Goal: Information Seeking & Learning: Learn about a topic

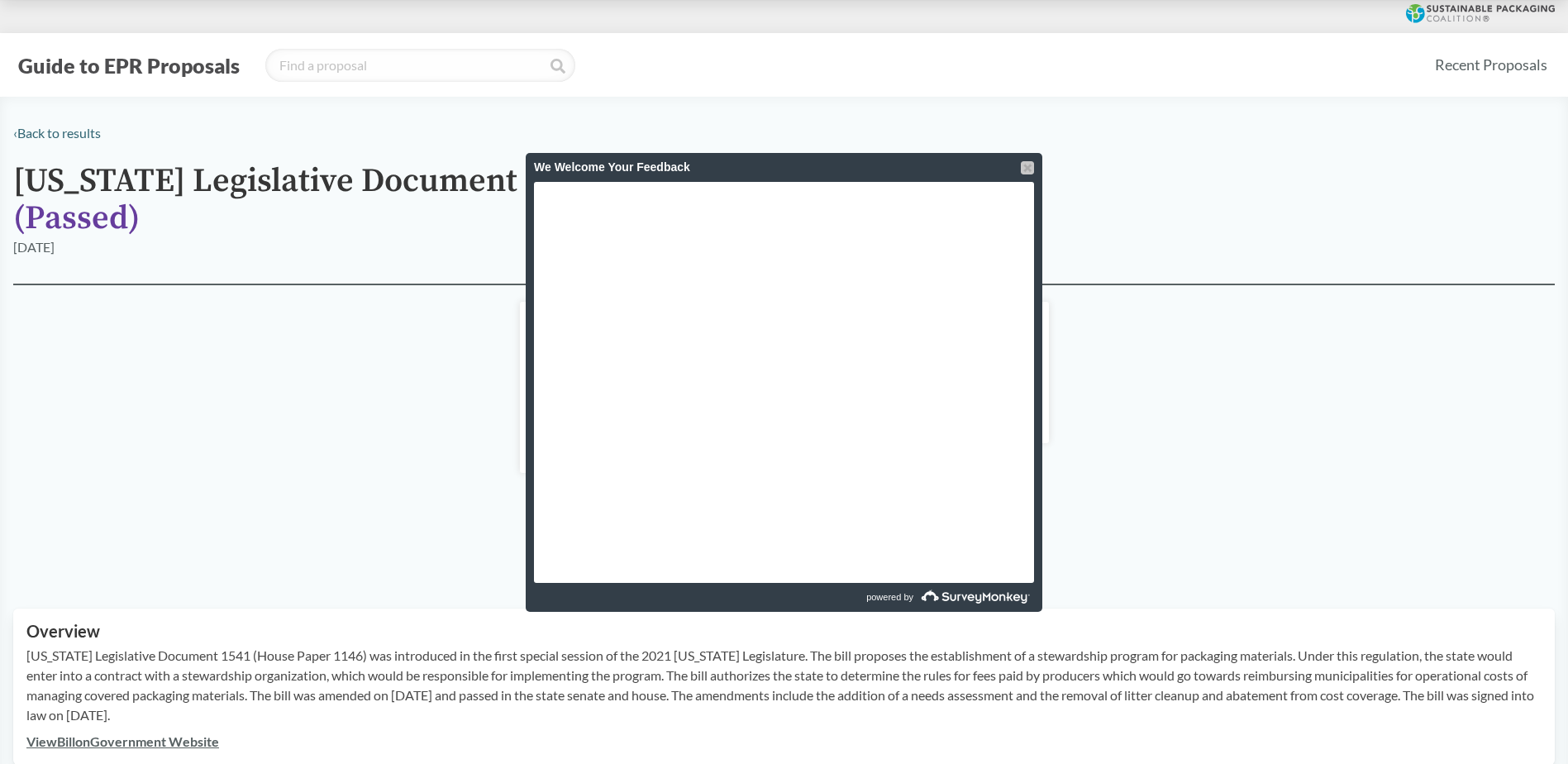
click at [1024, 165] on div at bounding box center [1027, 167] width 13 height 13
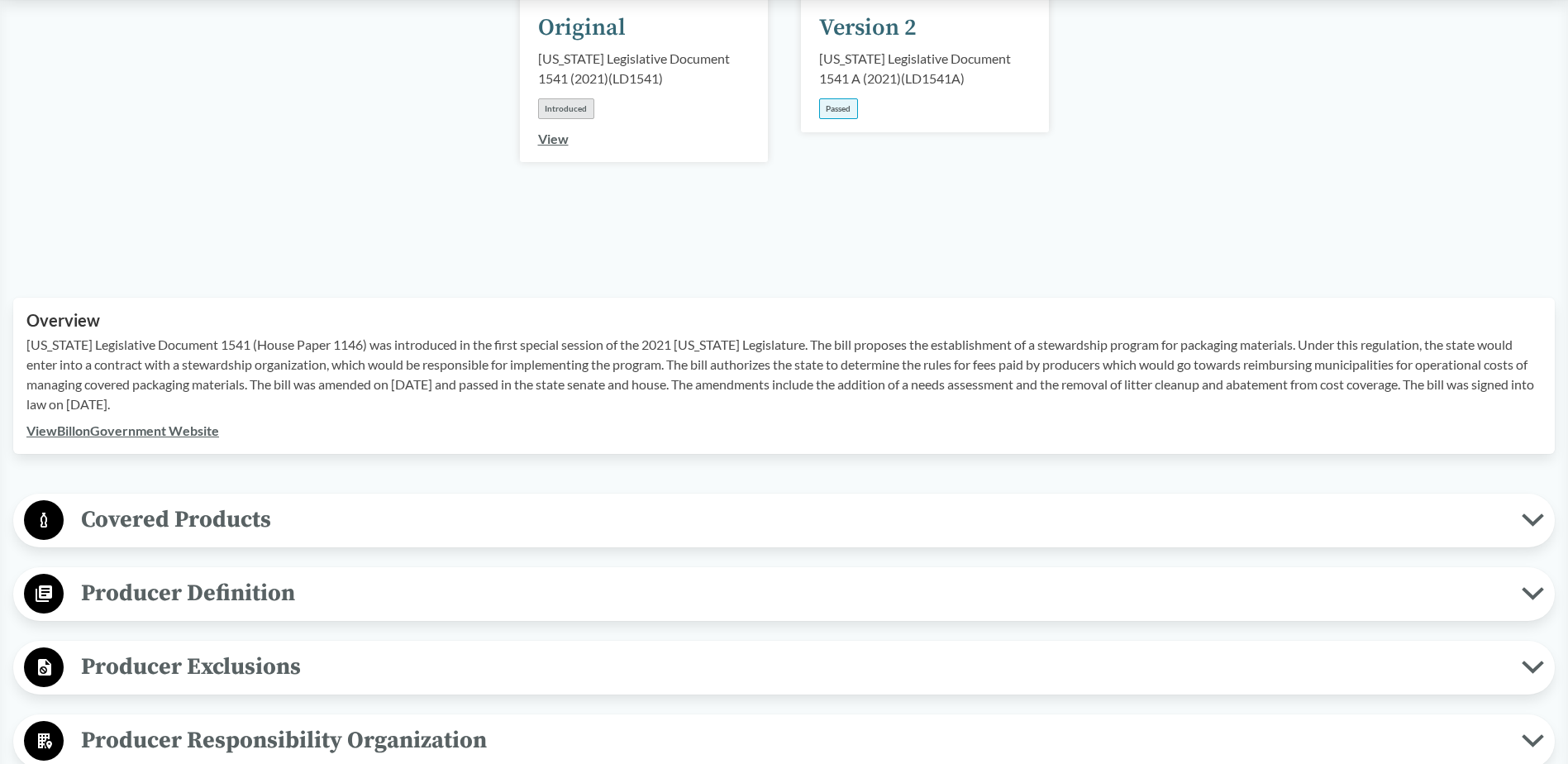
scroll to position [331, 0]
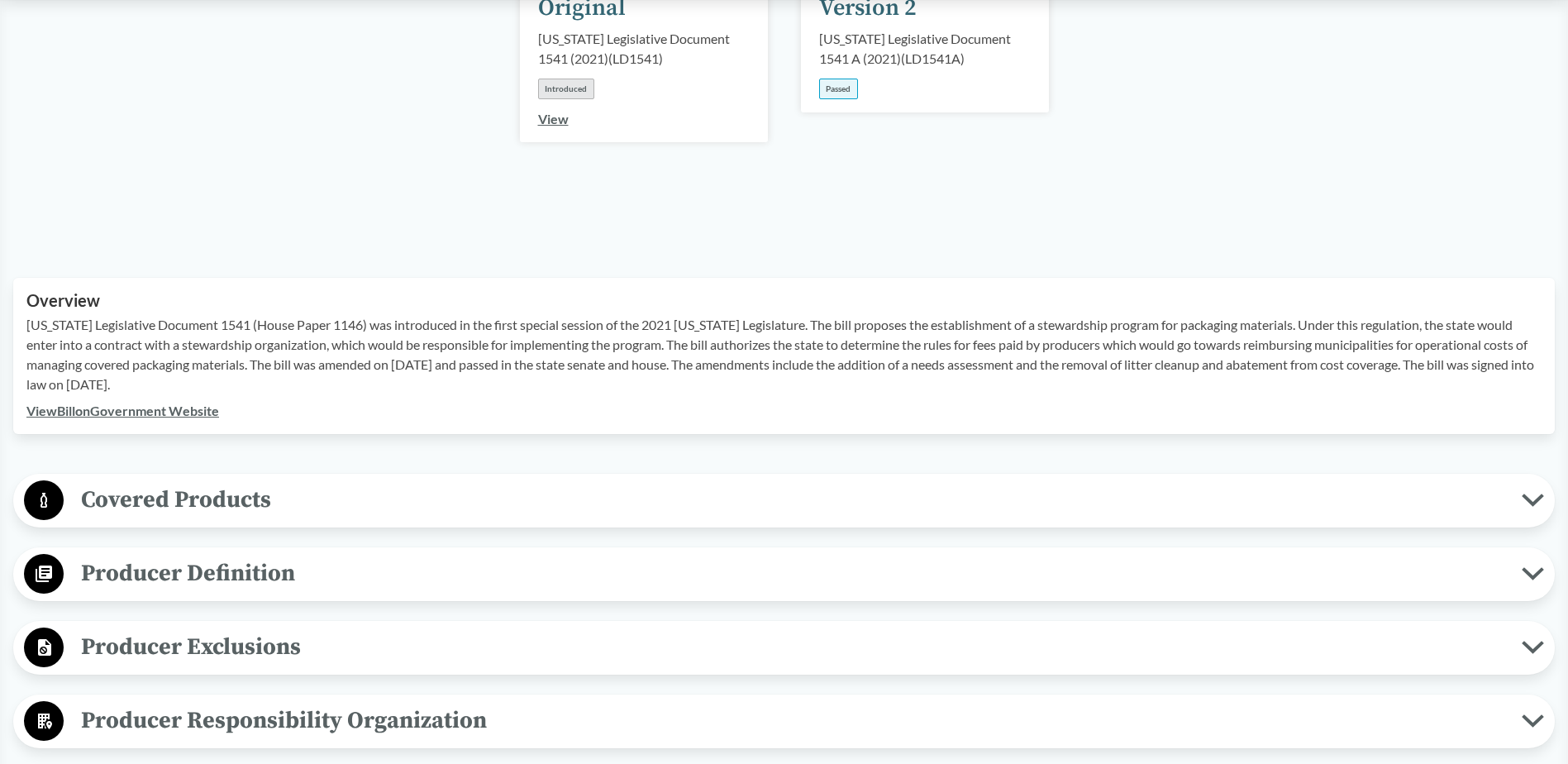
click at [277, 481] on span "Covered Products" at bounding box center [792, 499] width 1458 height 37
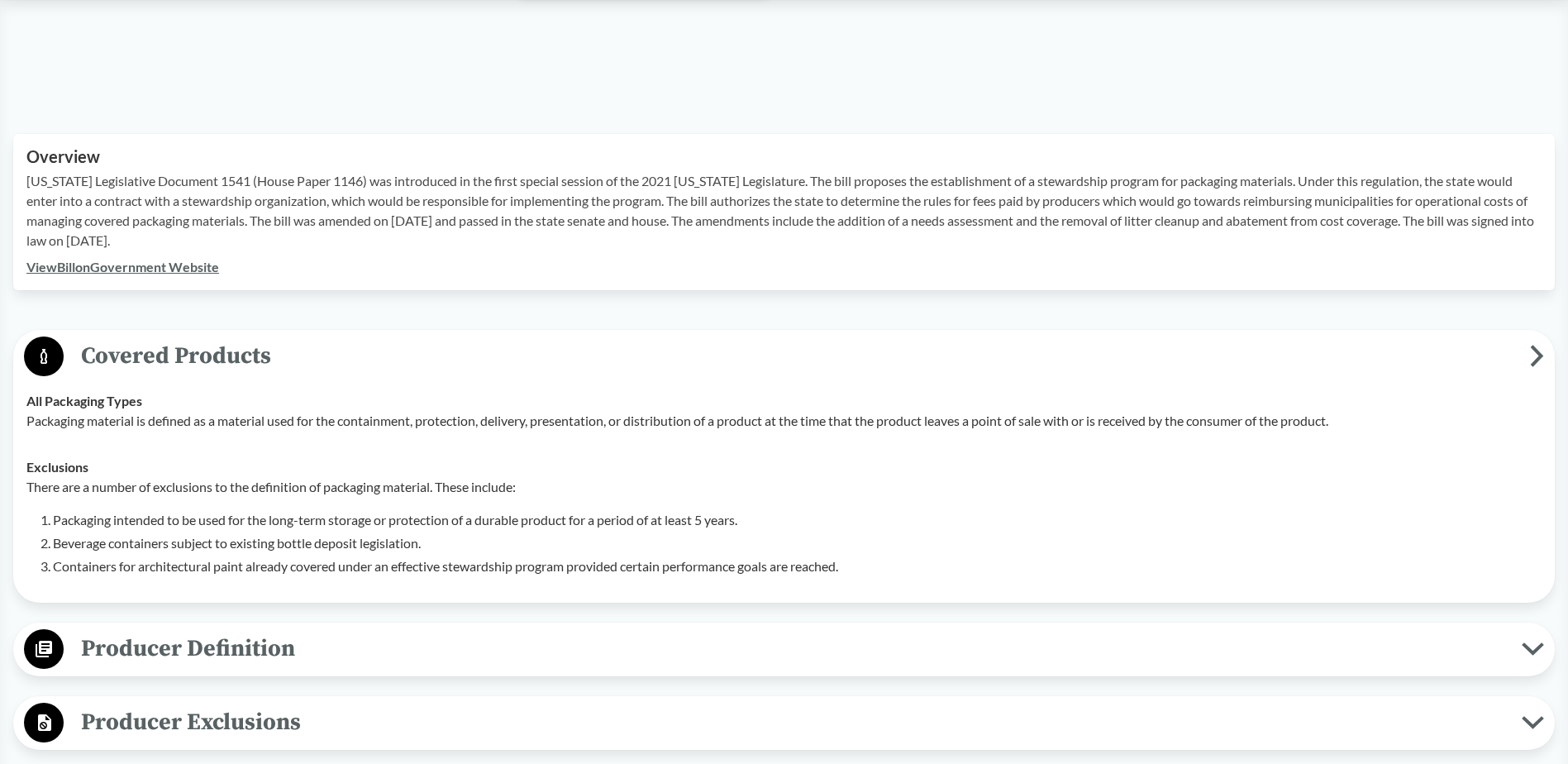
scroll to position [496, 0]
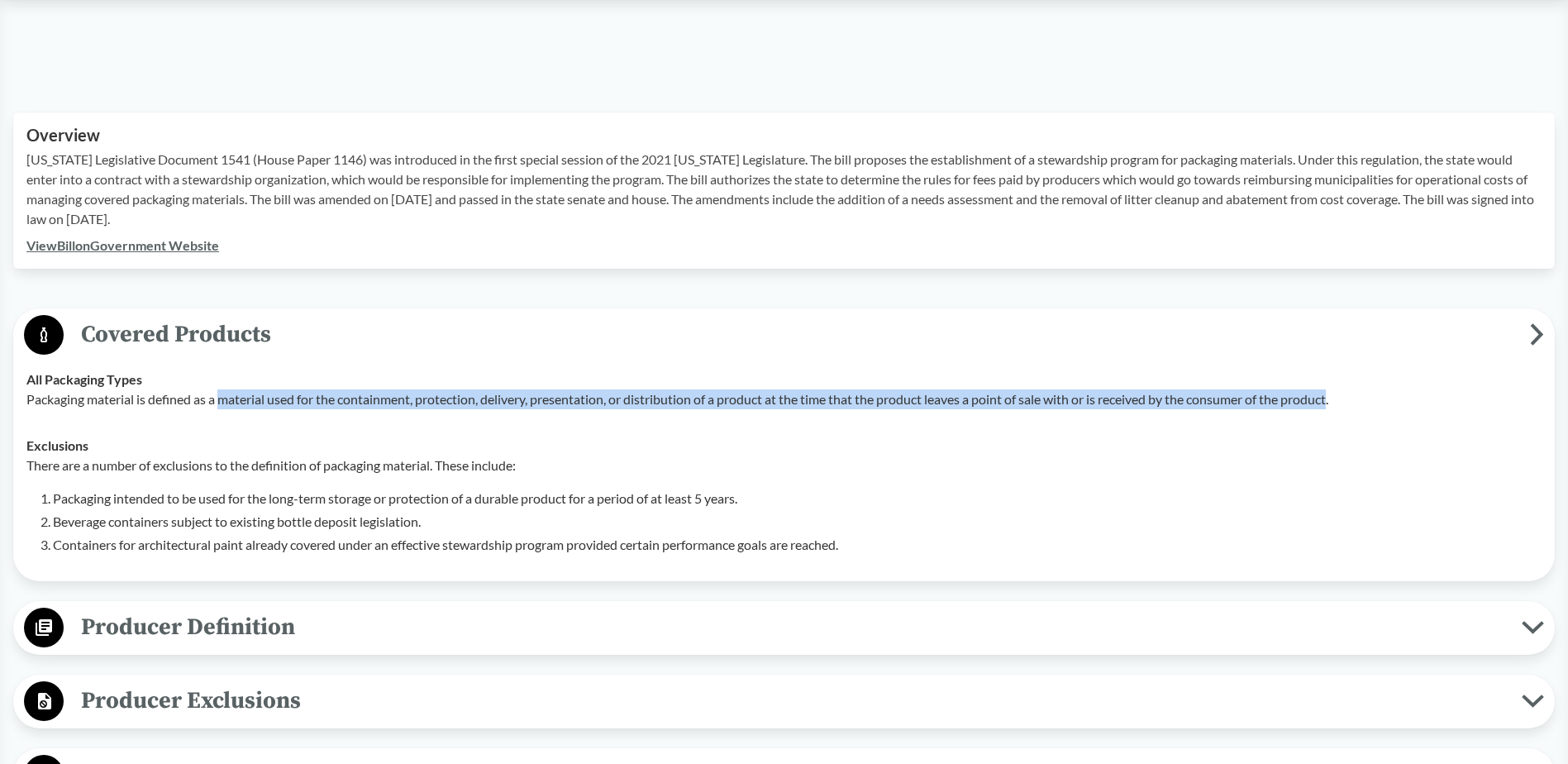
drag, startPoint x: 220, startPoint y: 380, endPoint x: 1346, endPoint y: 372, distance: 1126.0
click at [1346, 390] on p "Packaging material is defined as a material used for the containment, protectio…" at bounding box center [784, 399] width 1515 height 20
copy p "material used for the containment, protection, delivery, presentation, or distr…"
click at [305, 617] on span "Producer Definition" at bounding box center [792, 627] width 1458 height 37
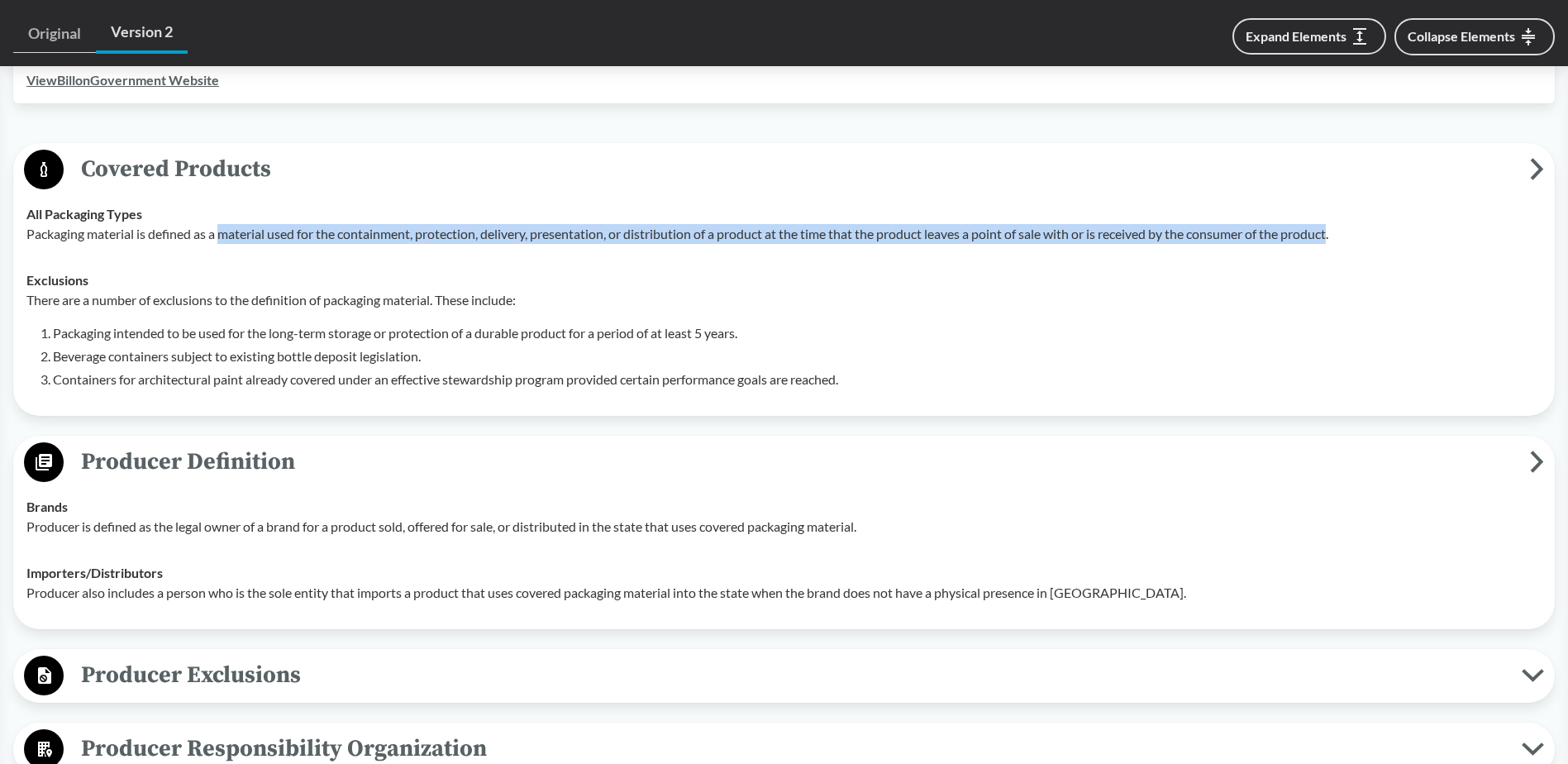
scroll to position [745, 0]
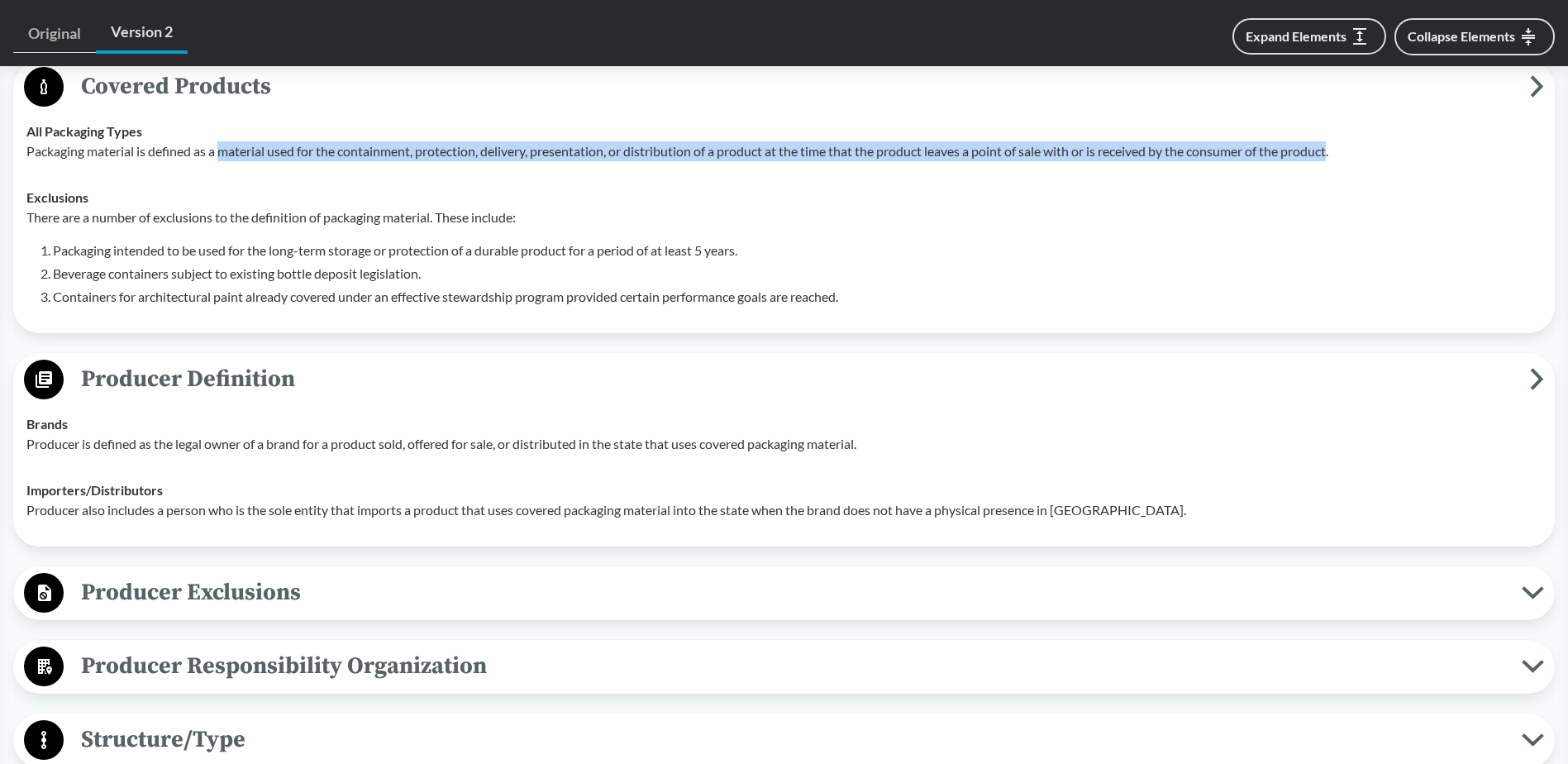
click at [34, 482] on strong "Importers/​Distributors" at bounding box center [94, 490] width 137 height 16
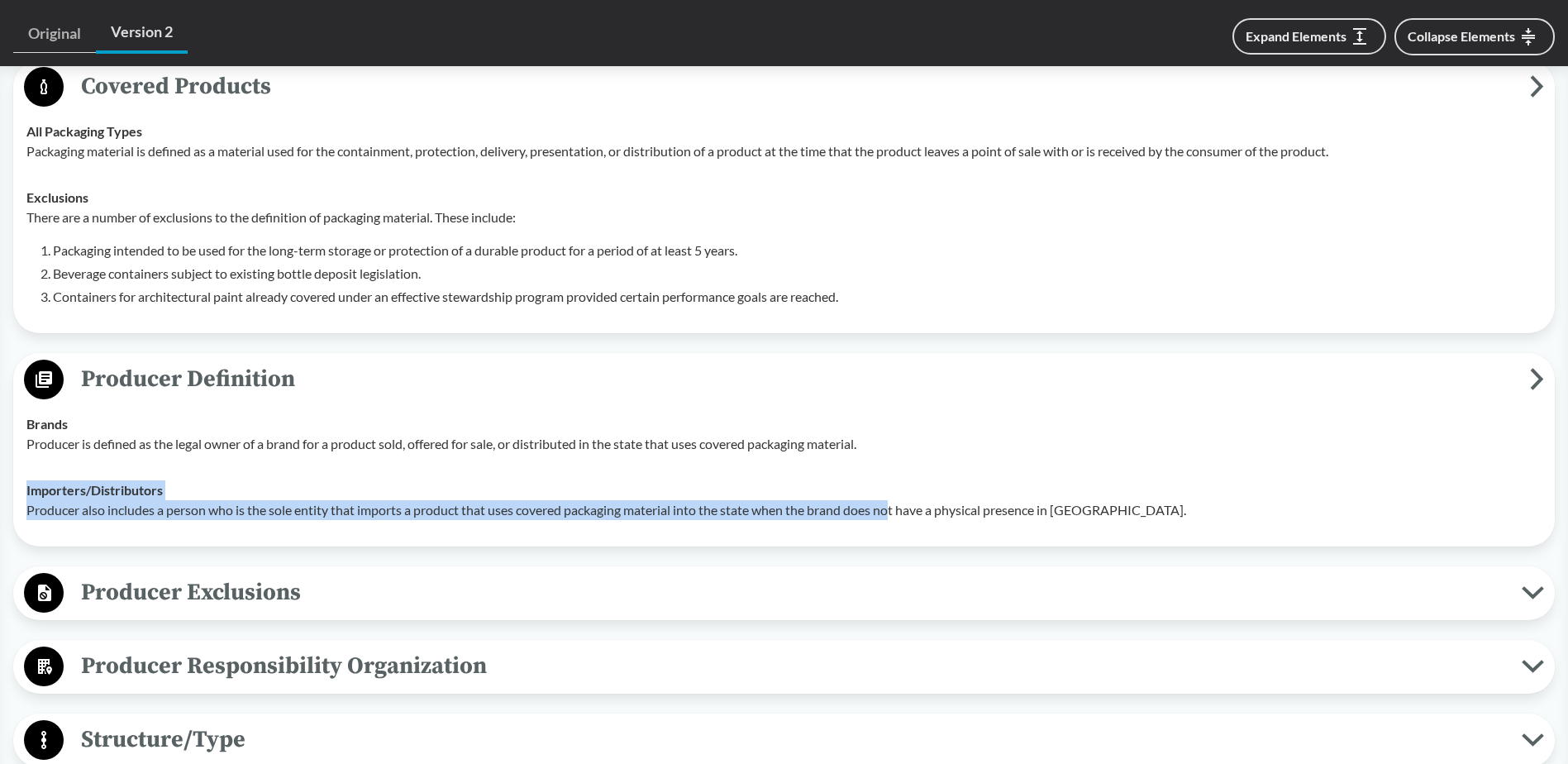
drag, startPoint x: 27, startPoint y: 466, endPoint x: 898, endPoint y: 495, distance: 871.5
click at [898, 495] on div "Importers/​Distributors Producer also includes a person who is the sole entity …" at bounding box center [784, 500] width 1515 height 40
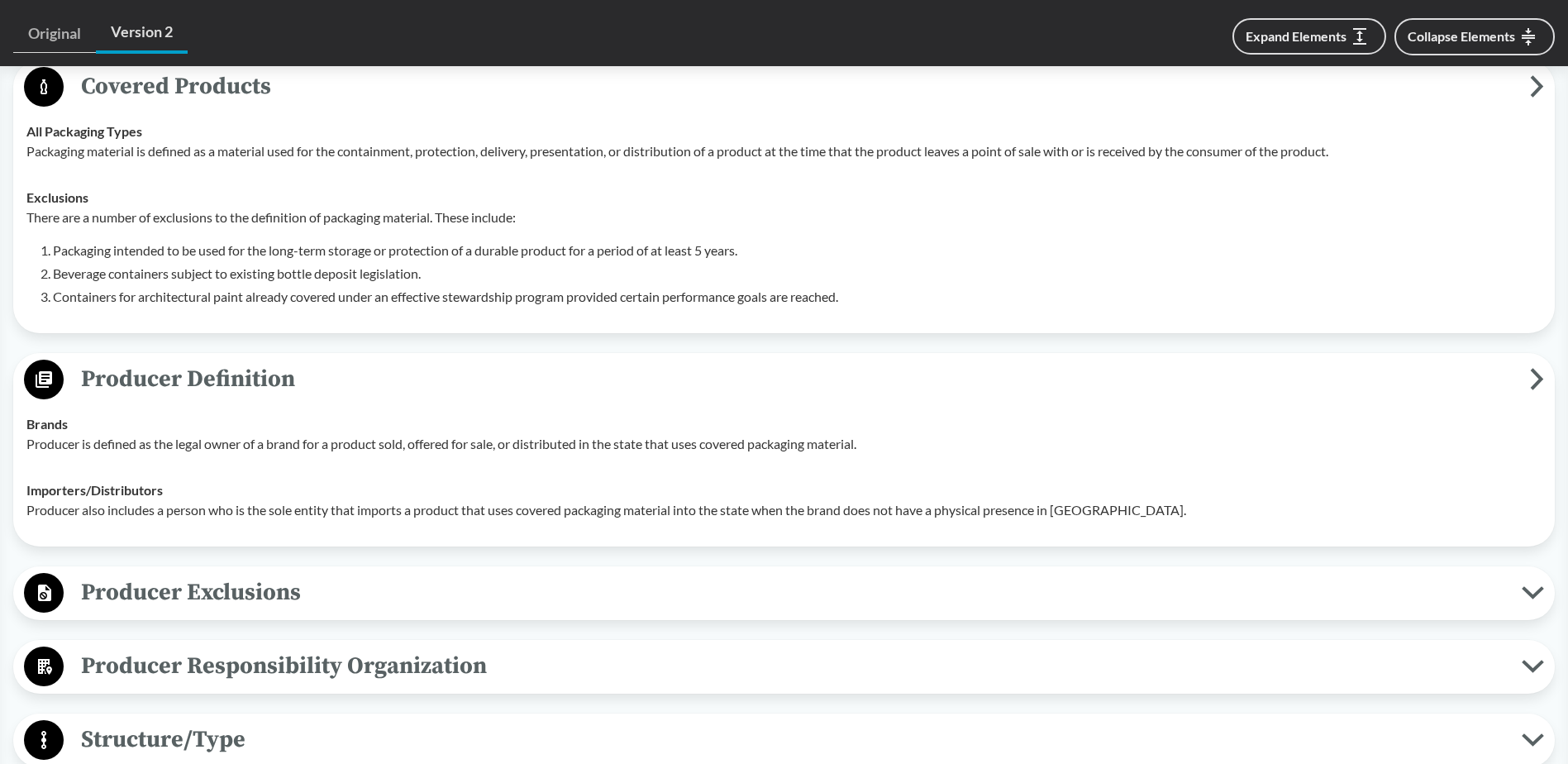
click at [1151, 500] on p "Producer also includes a person who is the sole entity that imports a product t…" at bounding box center [784, 510] width 1515 height 20
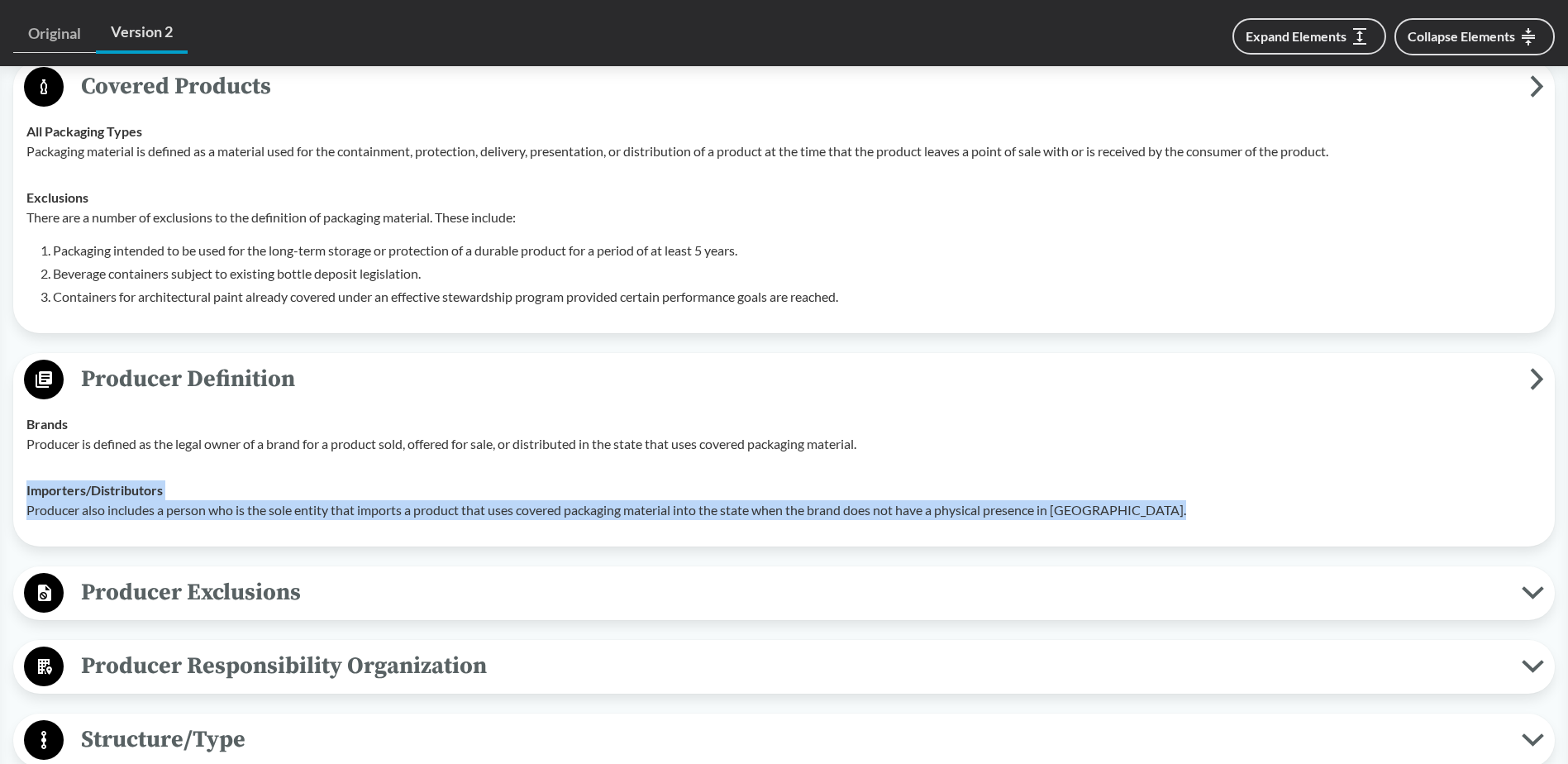
drag, startPoint x: 1150, startPoint y: 489, endPoint x: 22, endPoint y: 475, distance: 1128.1
click at [22, 475] on td "Importers/​Distributors Producer also includes a person who is the sole entity …" at bounding box center [784, 500] width 1531 height 66
copy div "Importers/​Distributors Producer also includes a person who is the sole entity …"
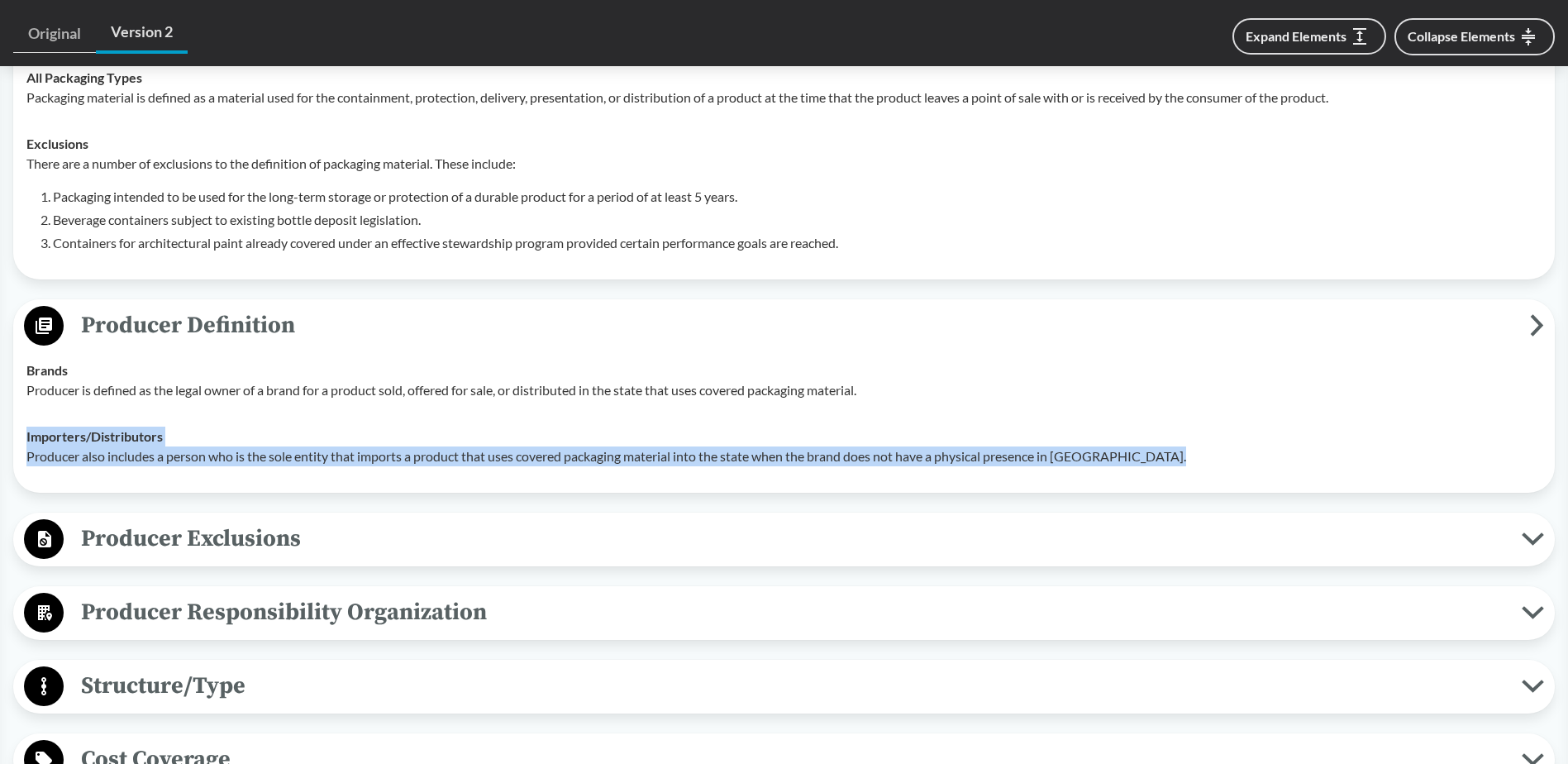
scroll to position [828, 0]
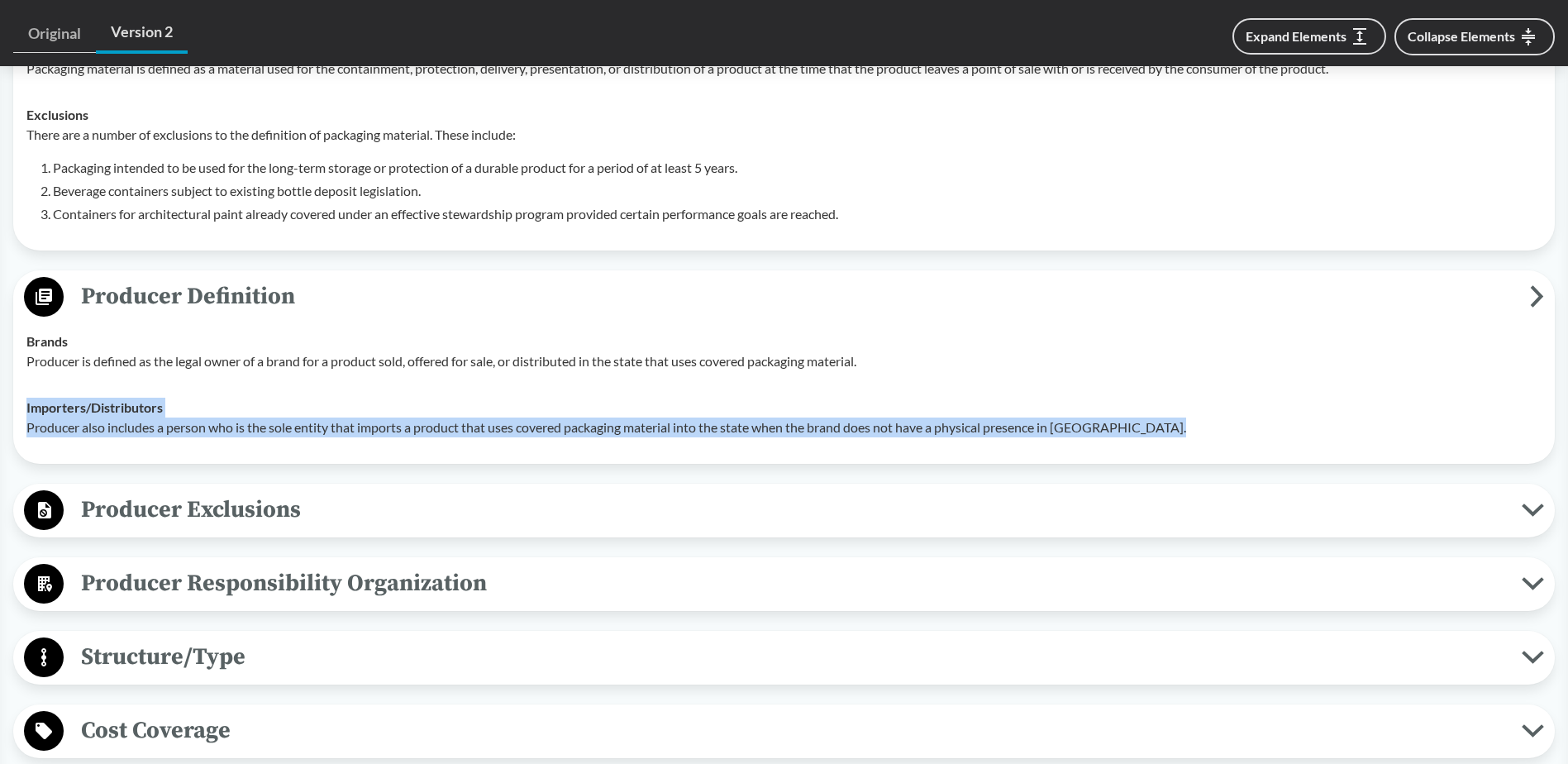
click at [332, 492] on span "Producer Exclusions" at bounding box center [792, 510] width 1458 height 37
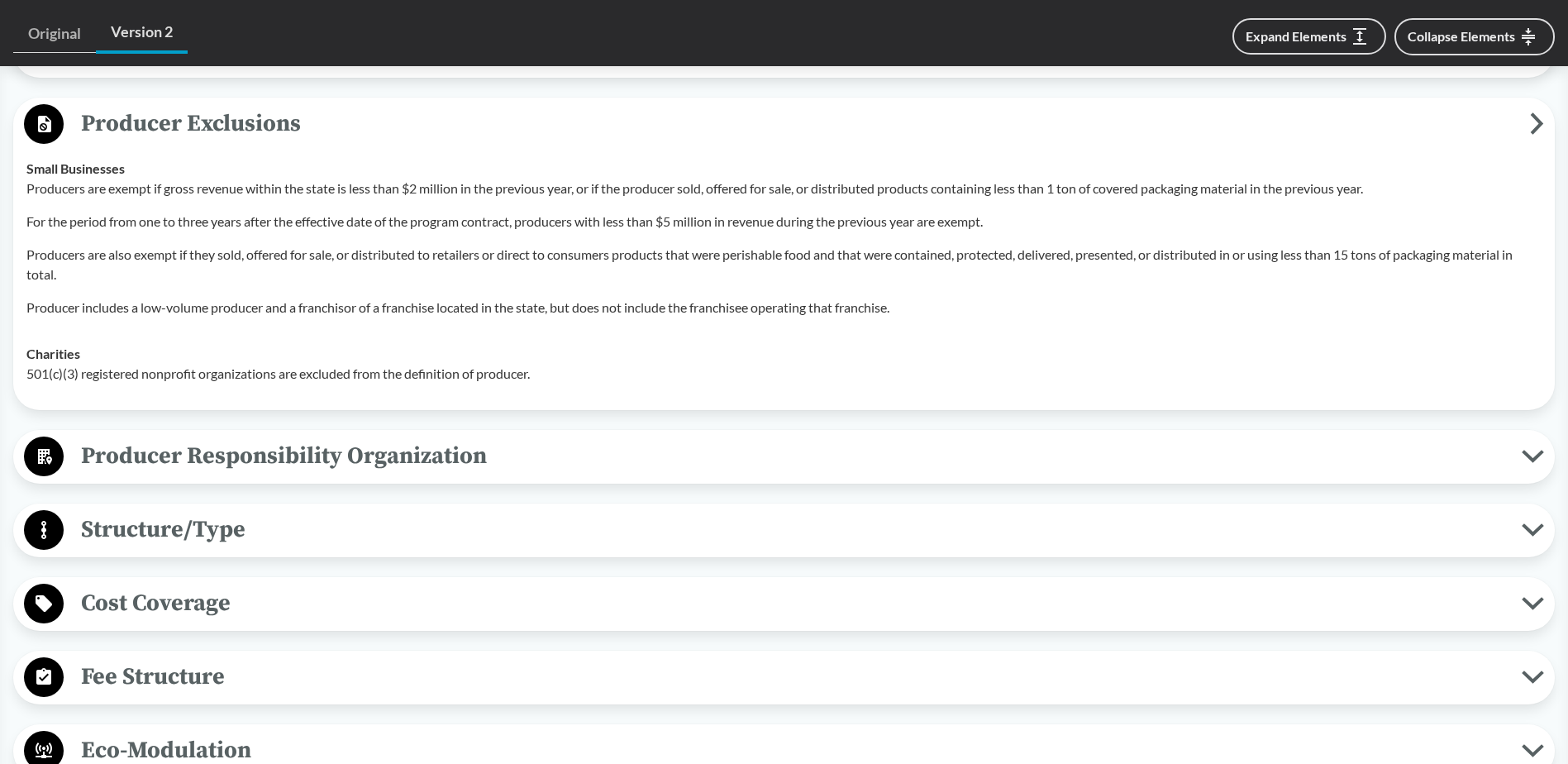
scroll to position [1241, 0]
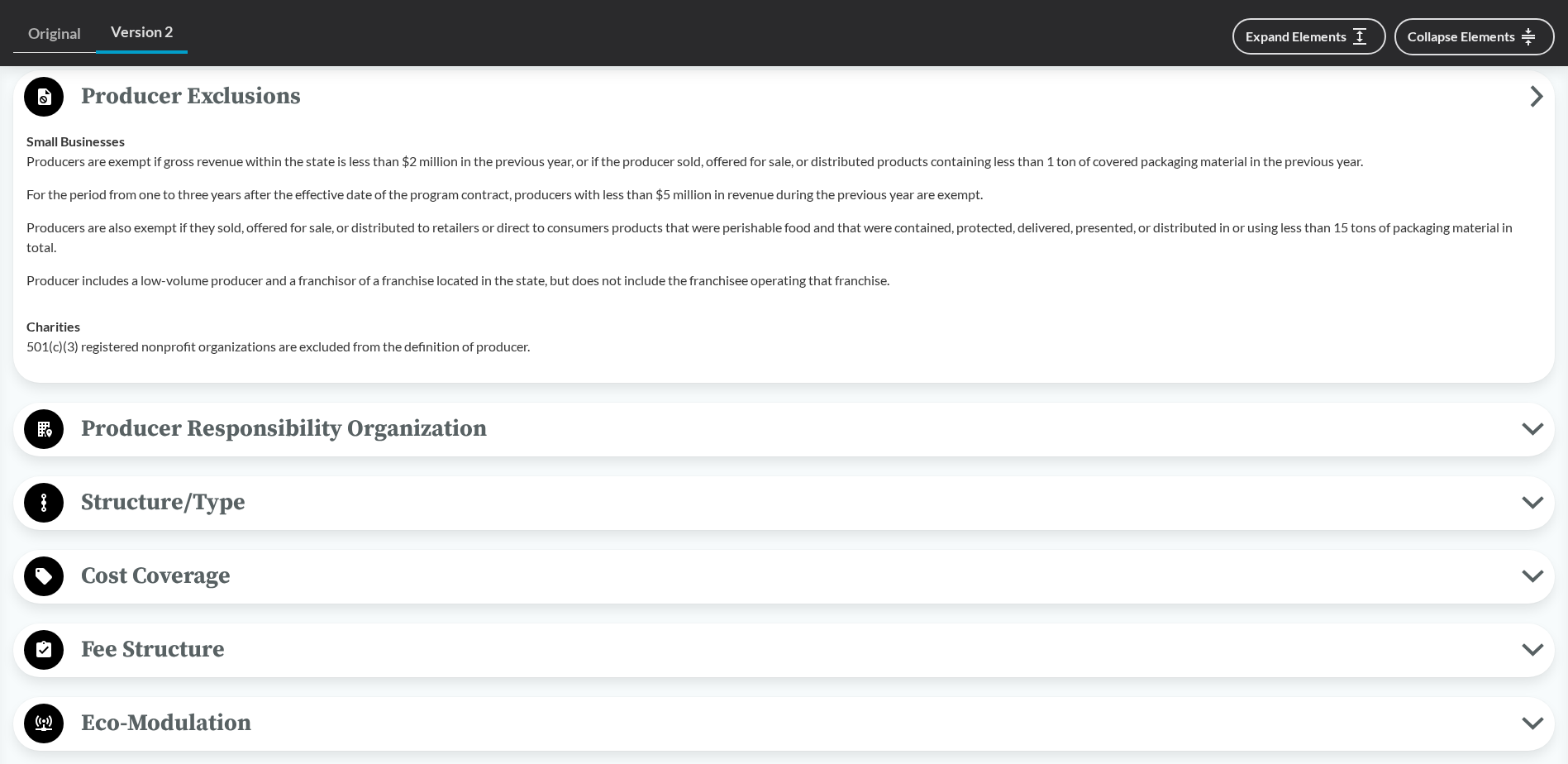
click at [219, 410] on span "Producer Responsibility Organization" at bounding box center [792, 428] width 1458 height 37
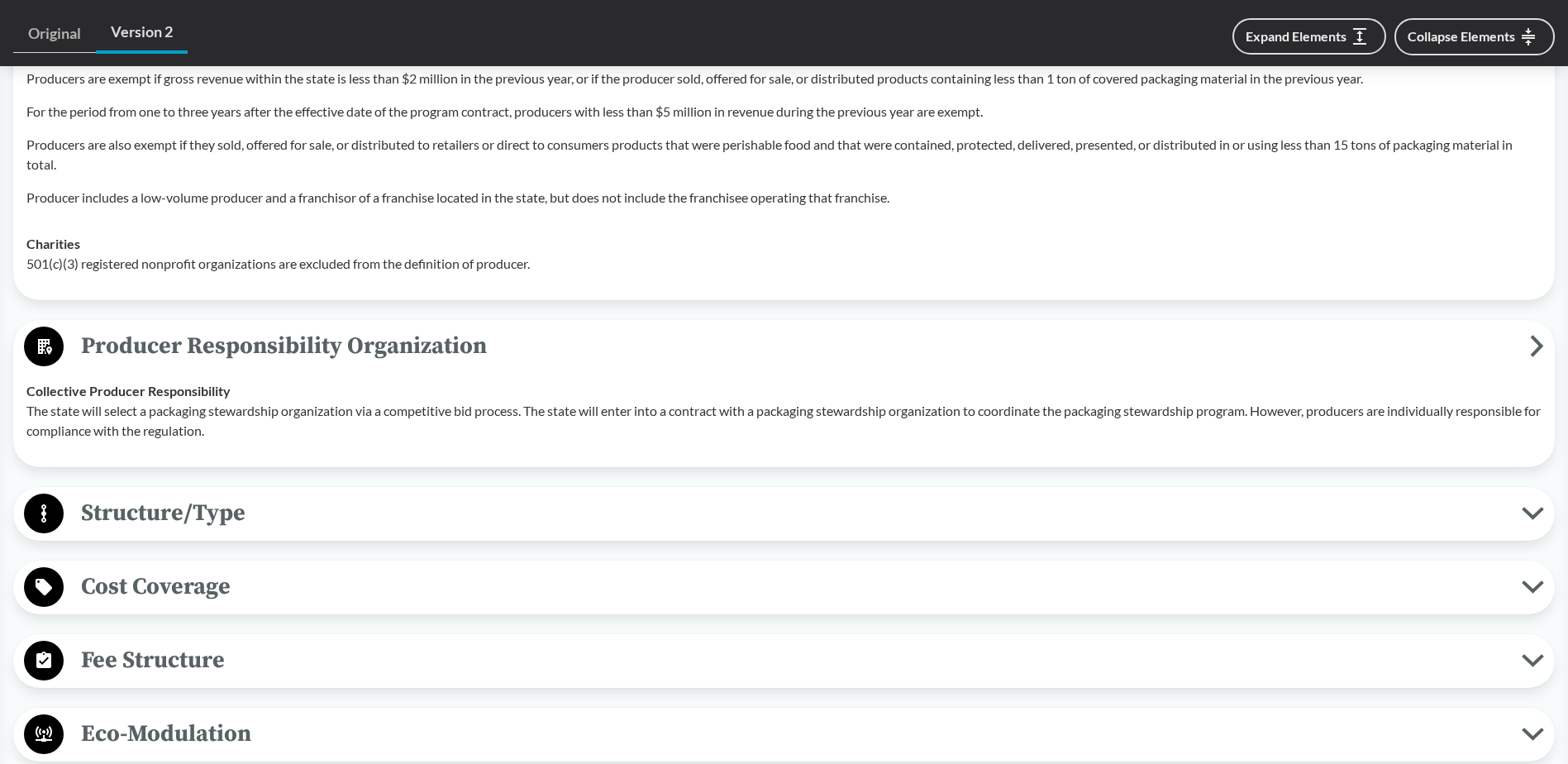
scroll to position [1406, 0]
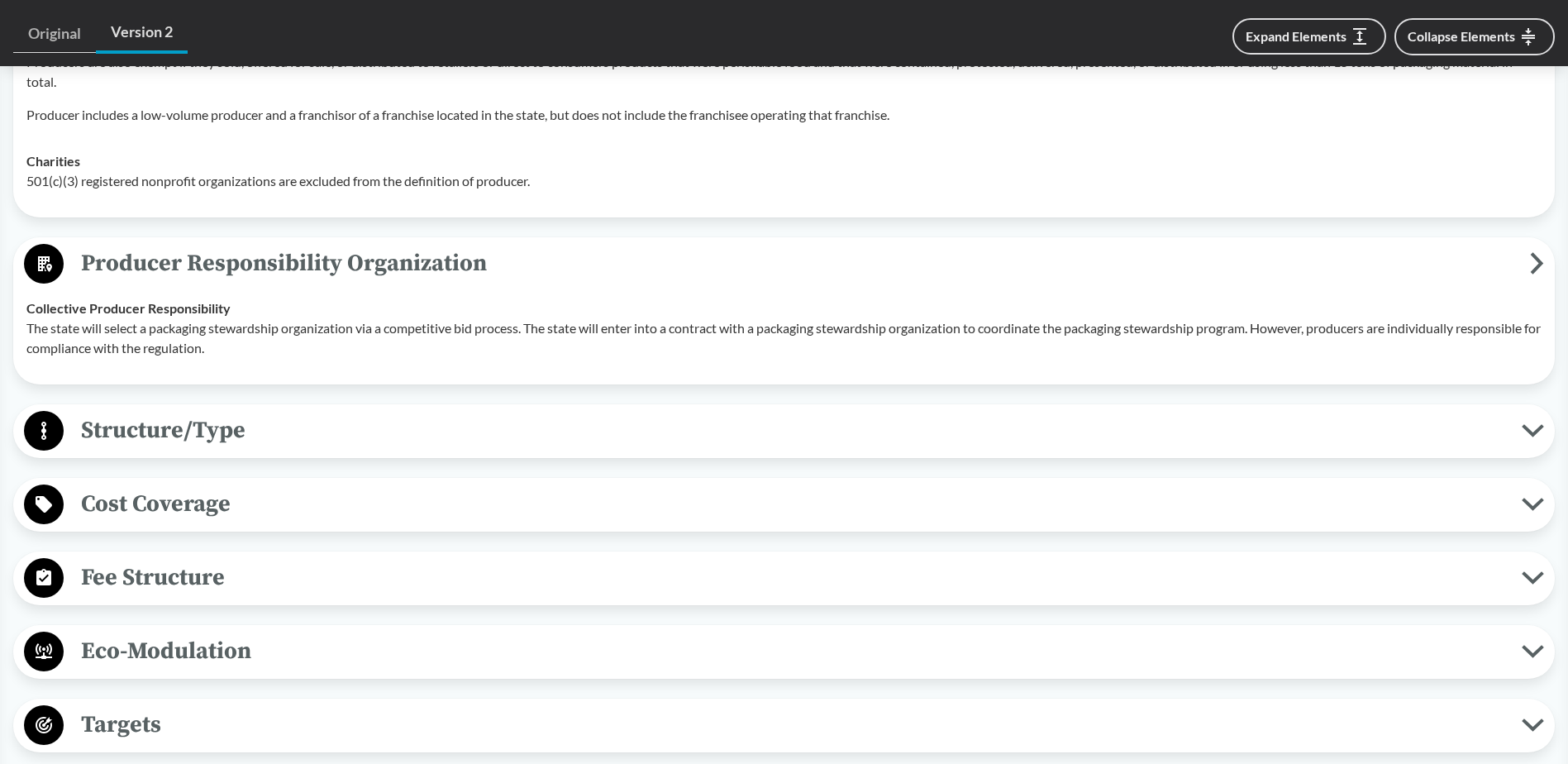
click at [268, 415] on span "Structure/Type" at bounding box center [792, 430] width 1458 height 37
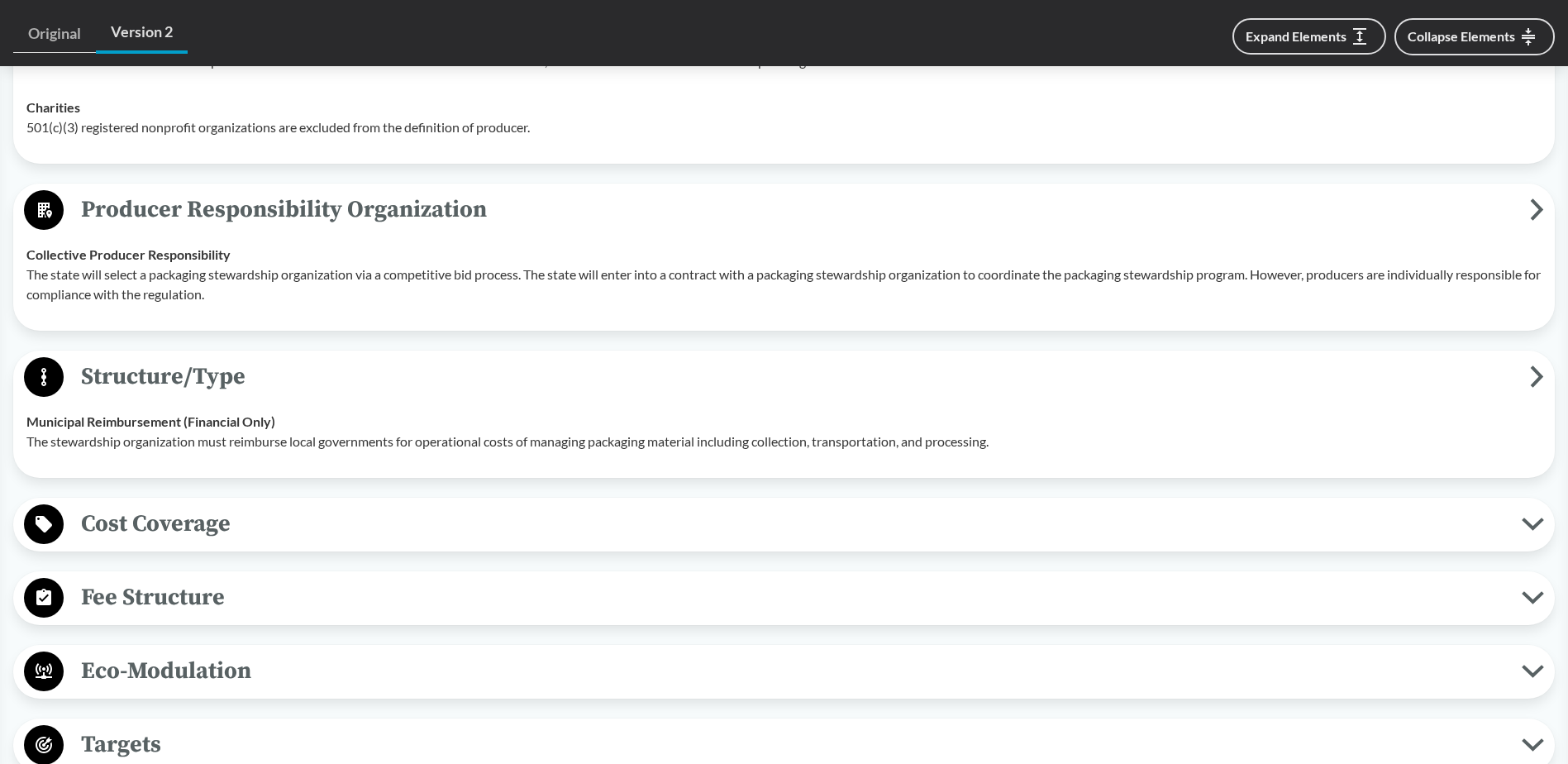
scroll to position [1489, 0]
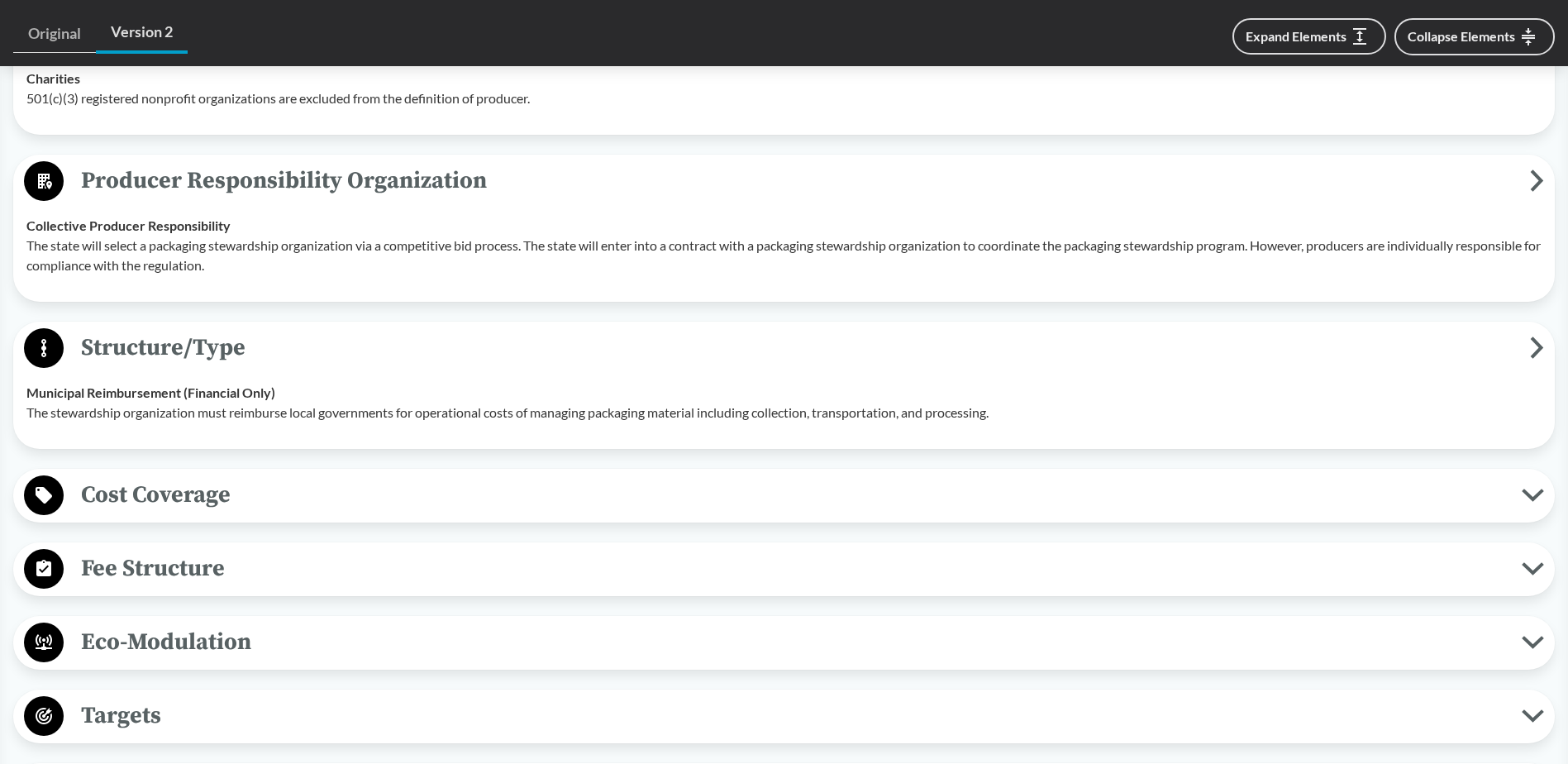
click at [281, 469] on div "Cost Coverage Operational Costs Program funds will be used to reimburse municip…" at bounding box center [784, 496] width 1542 height 54
click at [295, 477] on span "Cost Coverage" at bounding box center [792, 495] width 1458 height 37
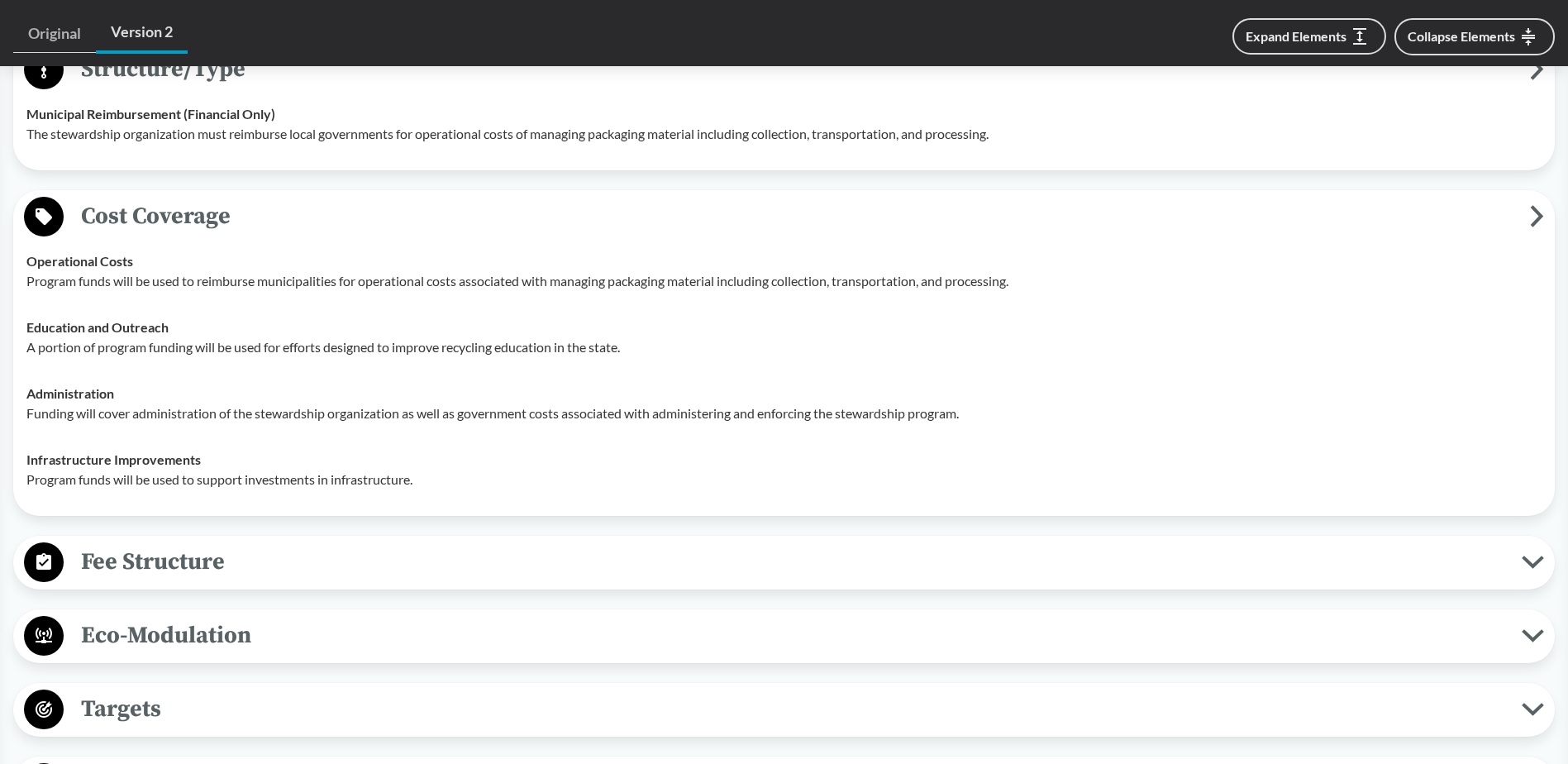
scroll to position [1820, 0]
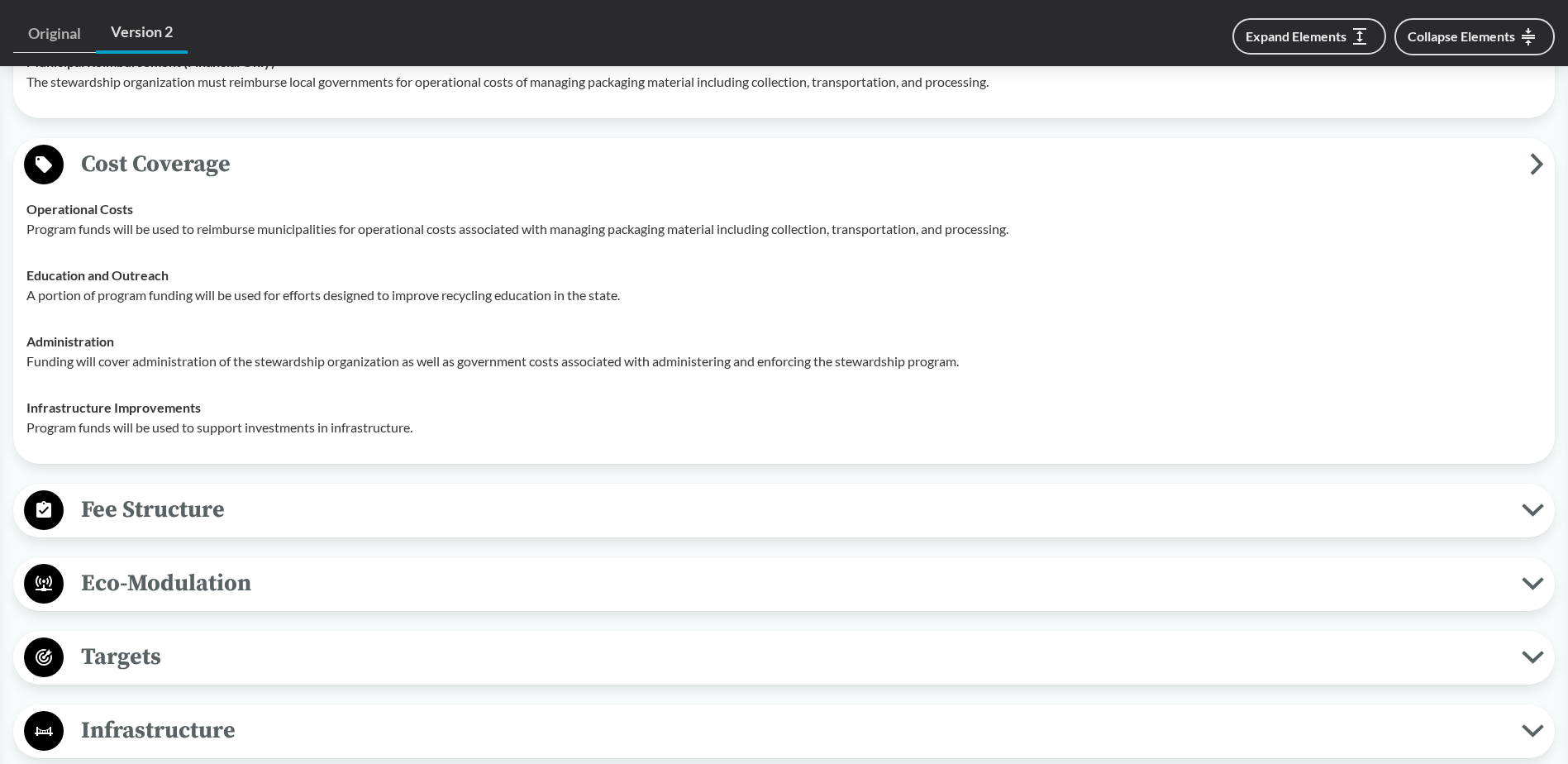
click at [296, 492] on span "Fee Structure" at bounding box center [792, 510] width 1458 height 37
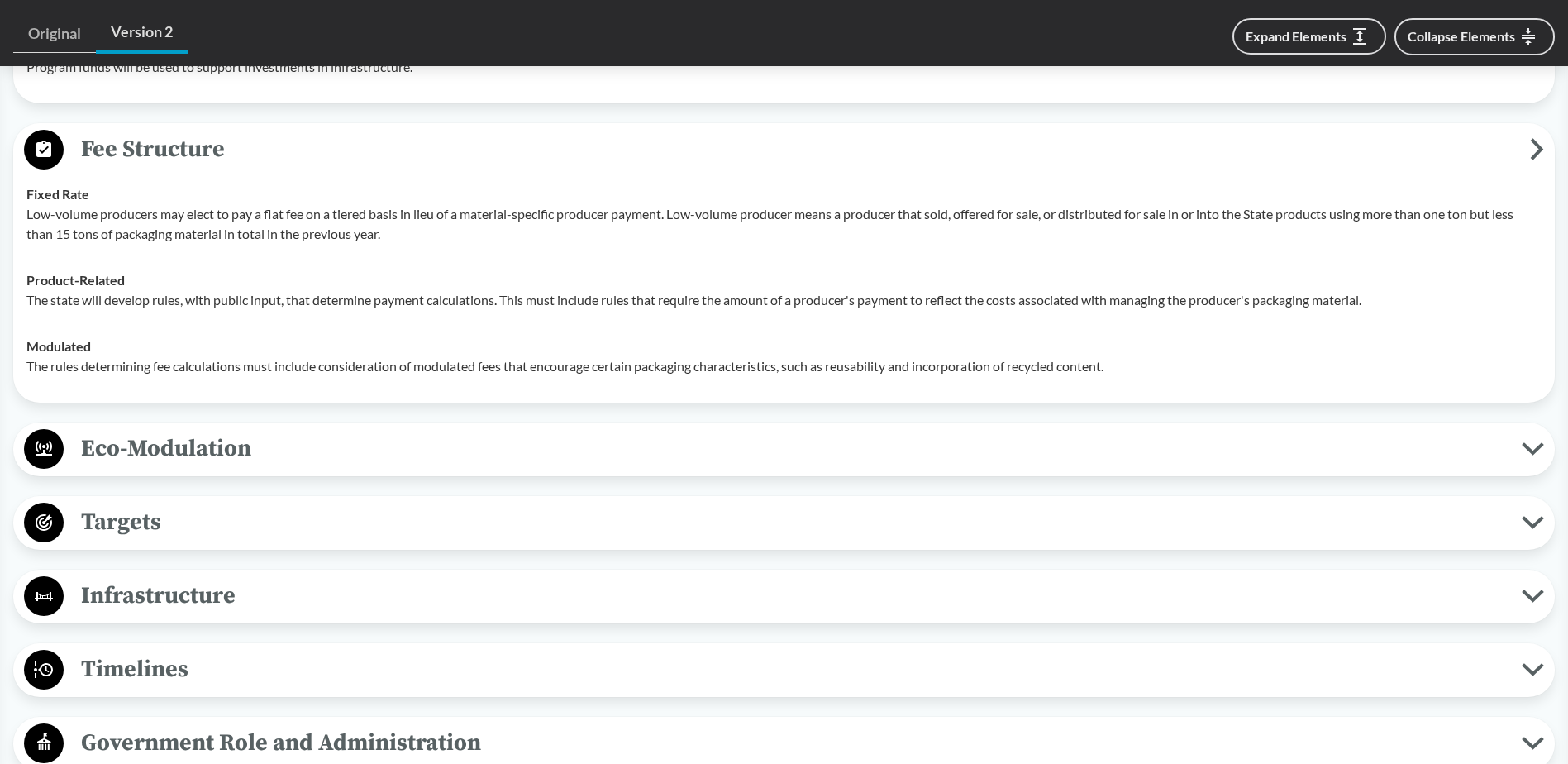
scroll to position [2234, 0]
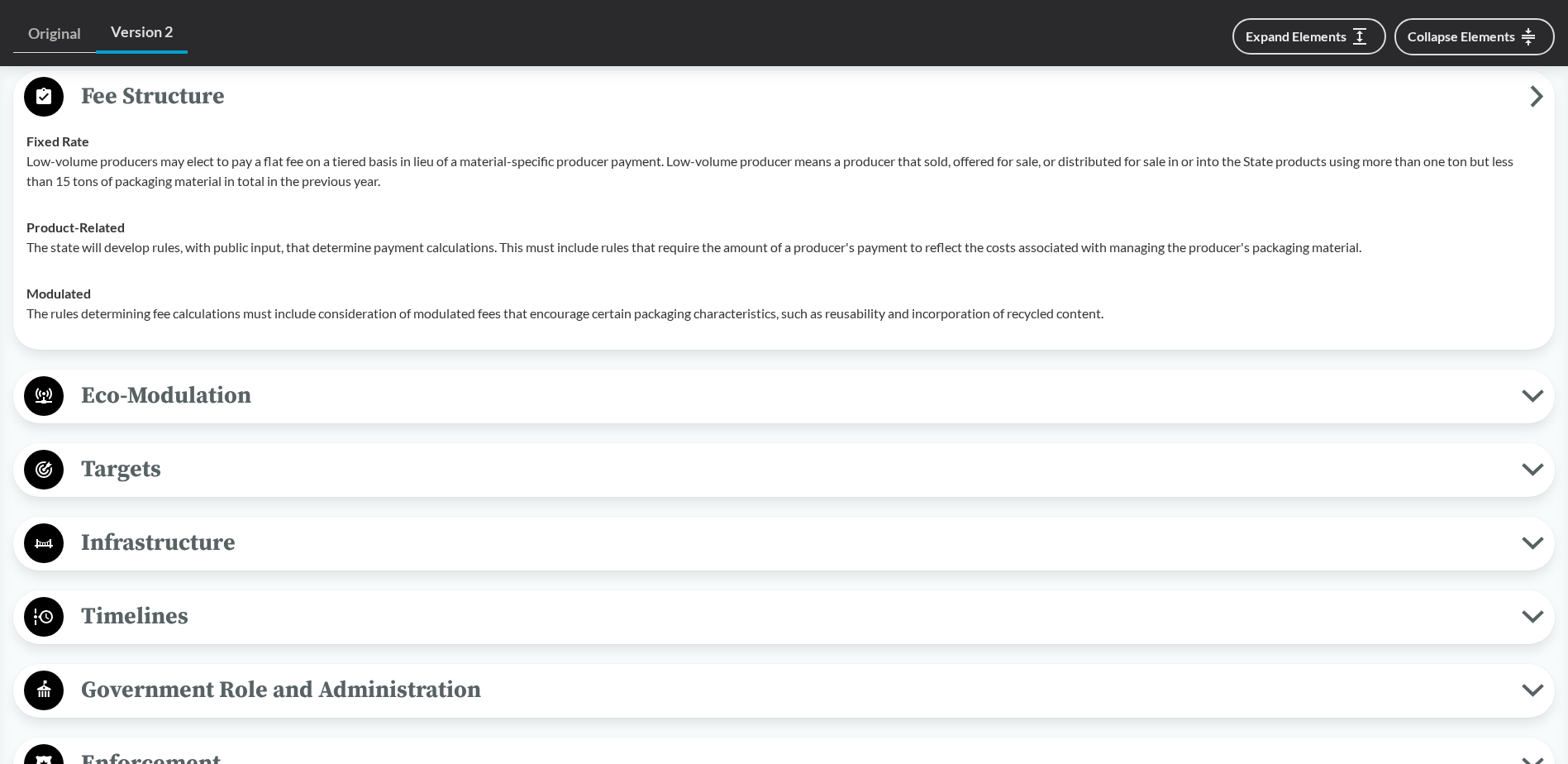
click at [302, 464] on span "Targets" at bounding box center [792, 469] width 1458 height 37
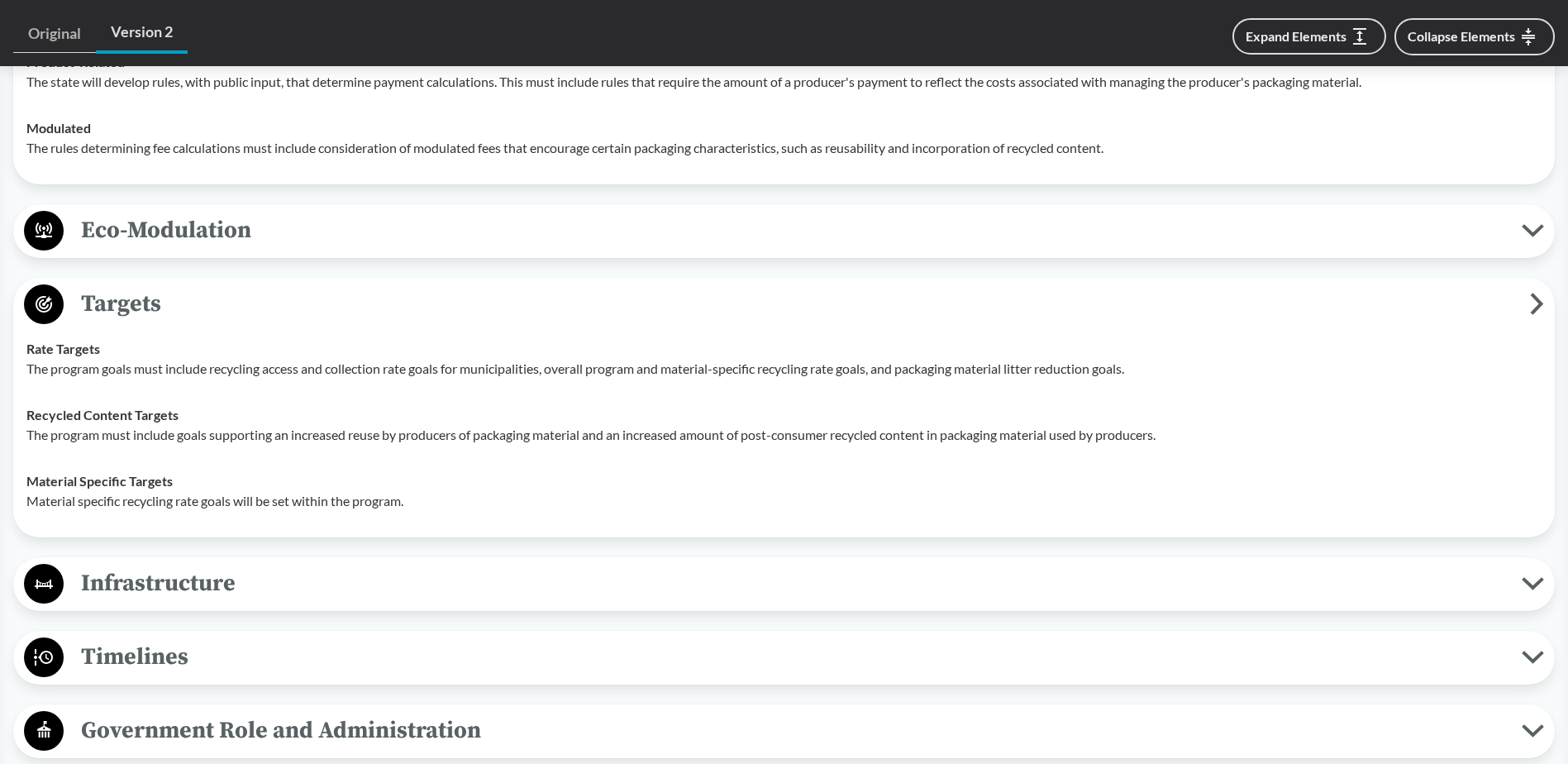
scroll to position [2482, 0]
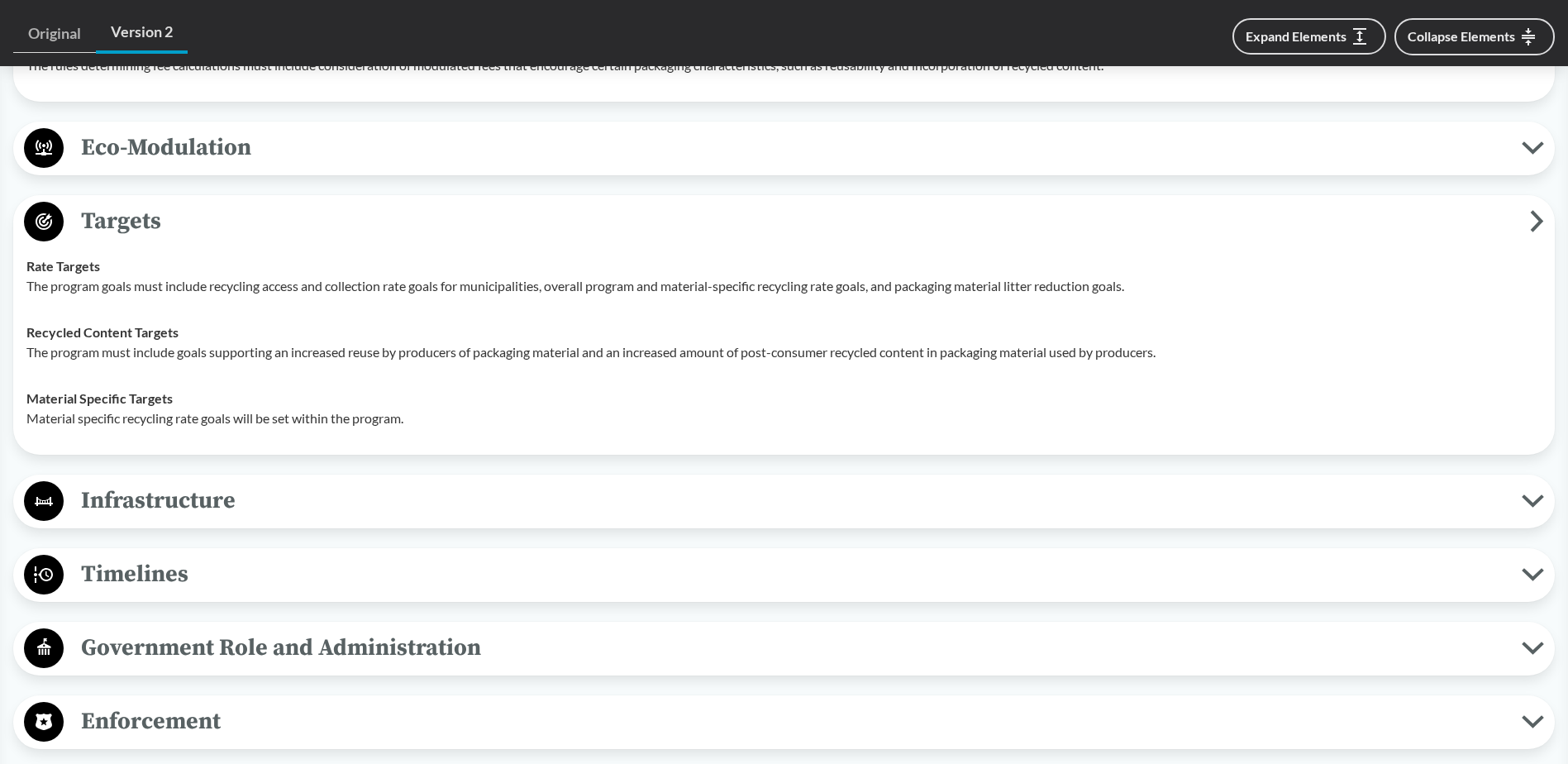
click at [303, 482] on span "Infrastructure" at bounding box center [792, 500] width 1458 height 37
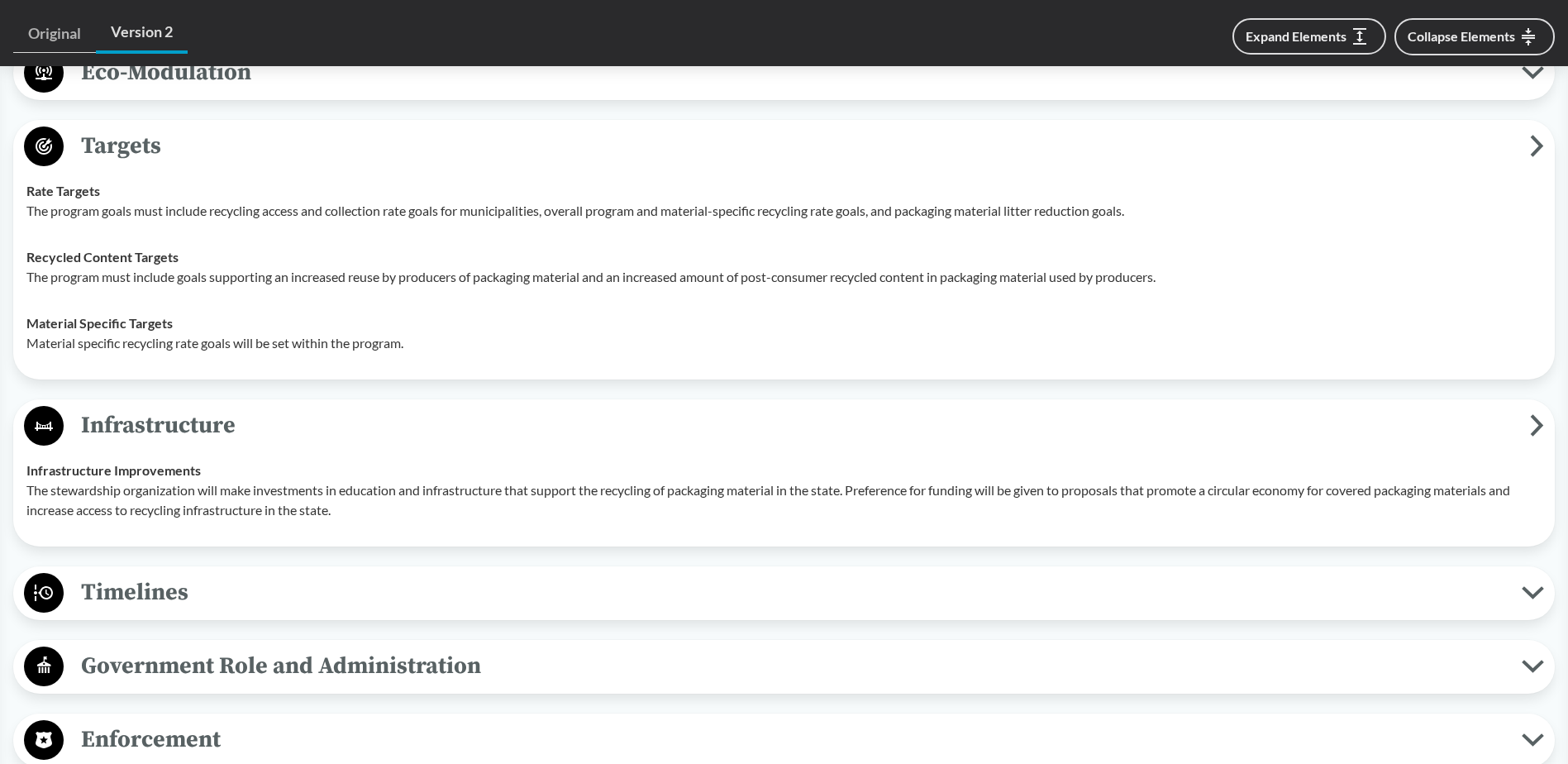
scroll to position [2647, 0]
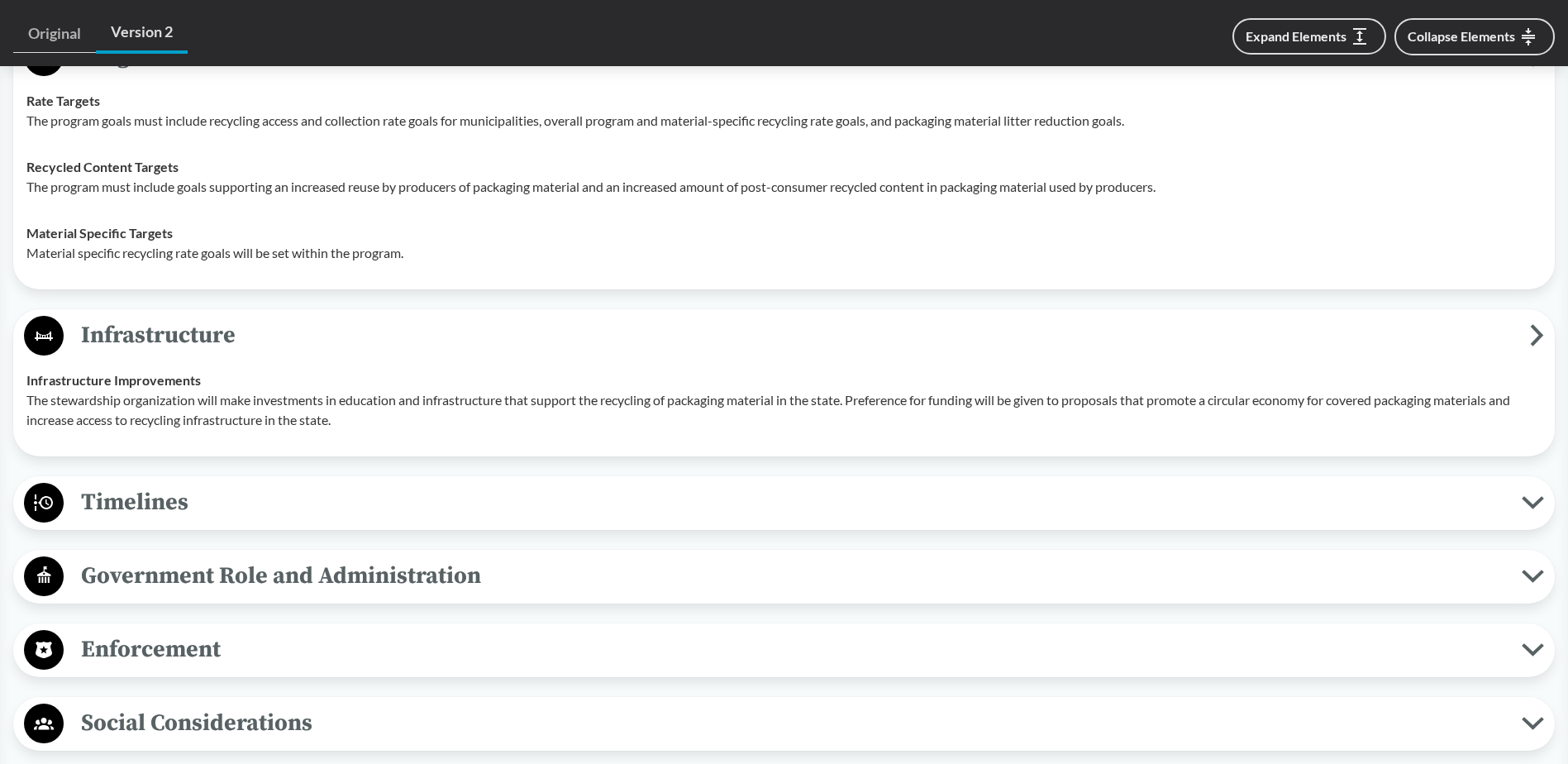
click at [303, 484] on span "Timelines" at bounding box center [792, 502] width 1458 height 37
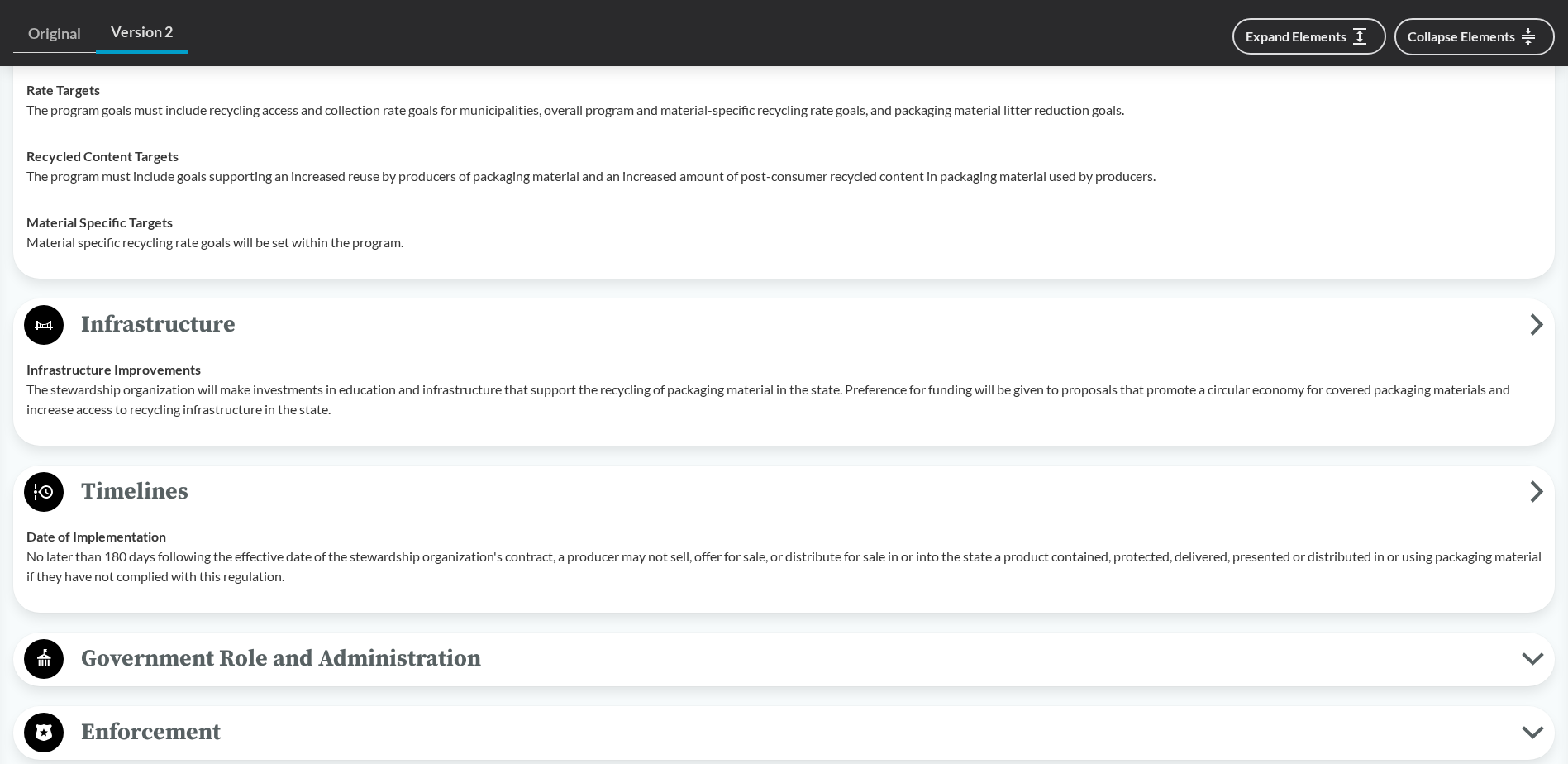
scroll to position [2730, 0]
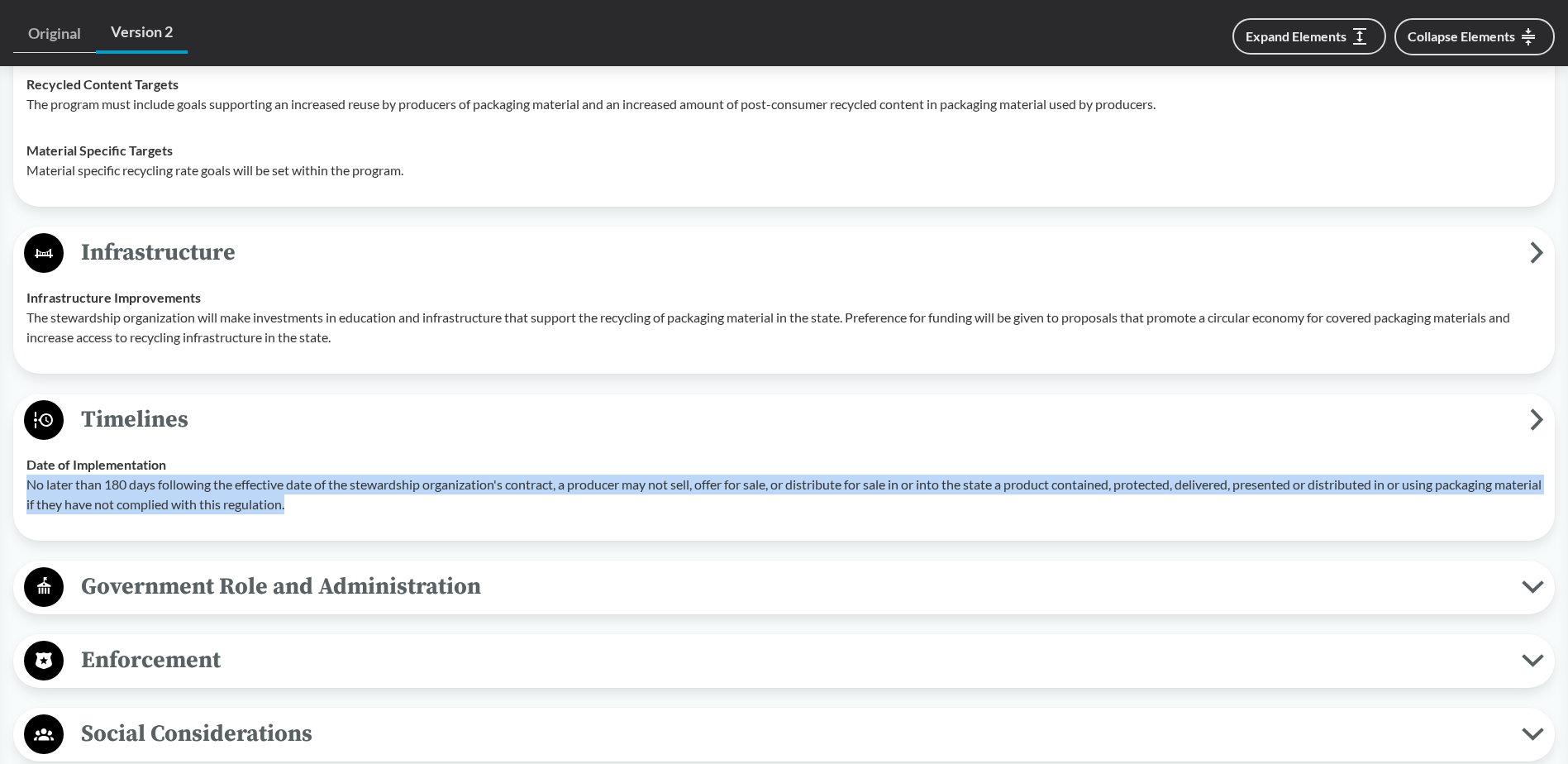
drag, startPoint x: 342, startPoint y: 485, endPoint x: 29, endPoint y: 463, distance: 313.8
click at [29, 475] on p "No later than 180 days following the effective date of the stewardship organiza…" at bounding box center [784, 495] width 1515 height 40
copy p "No later than 180 days following the effective date of the stewardship organiza…"
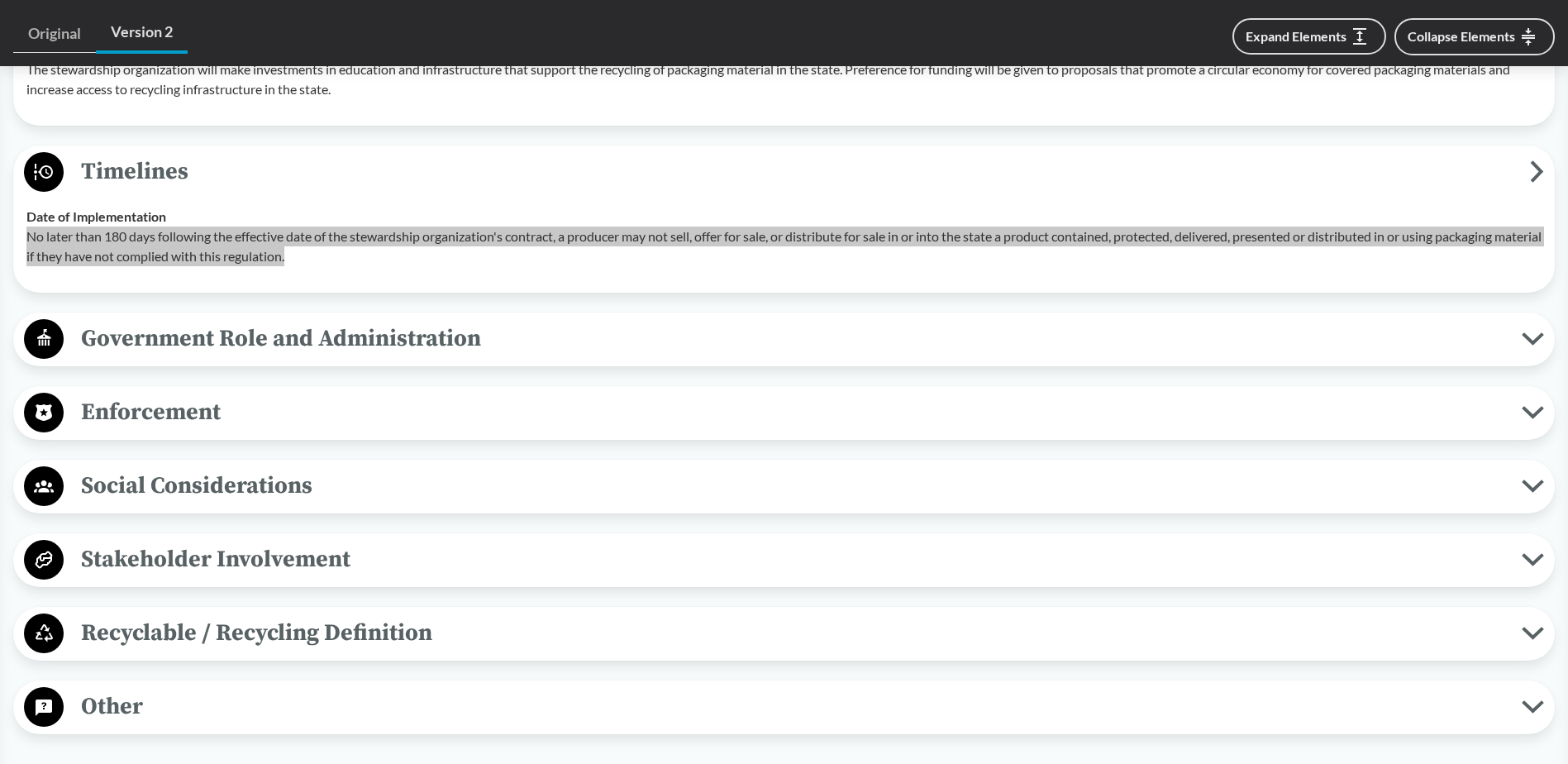
scroll to position [3060, 0]
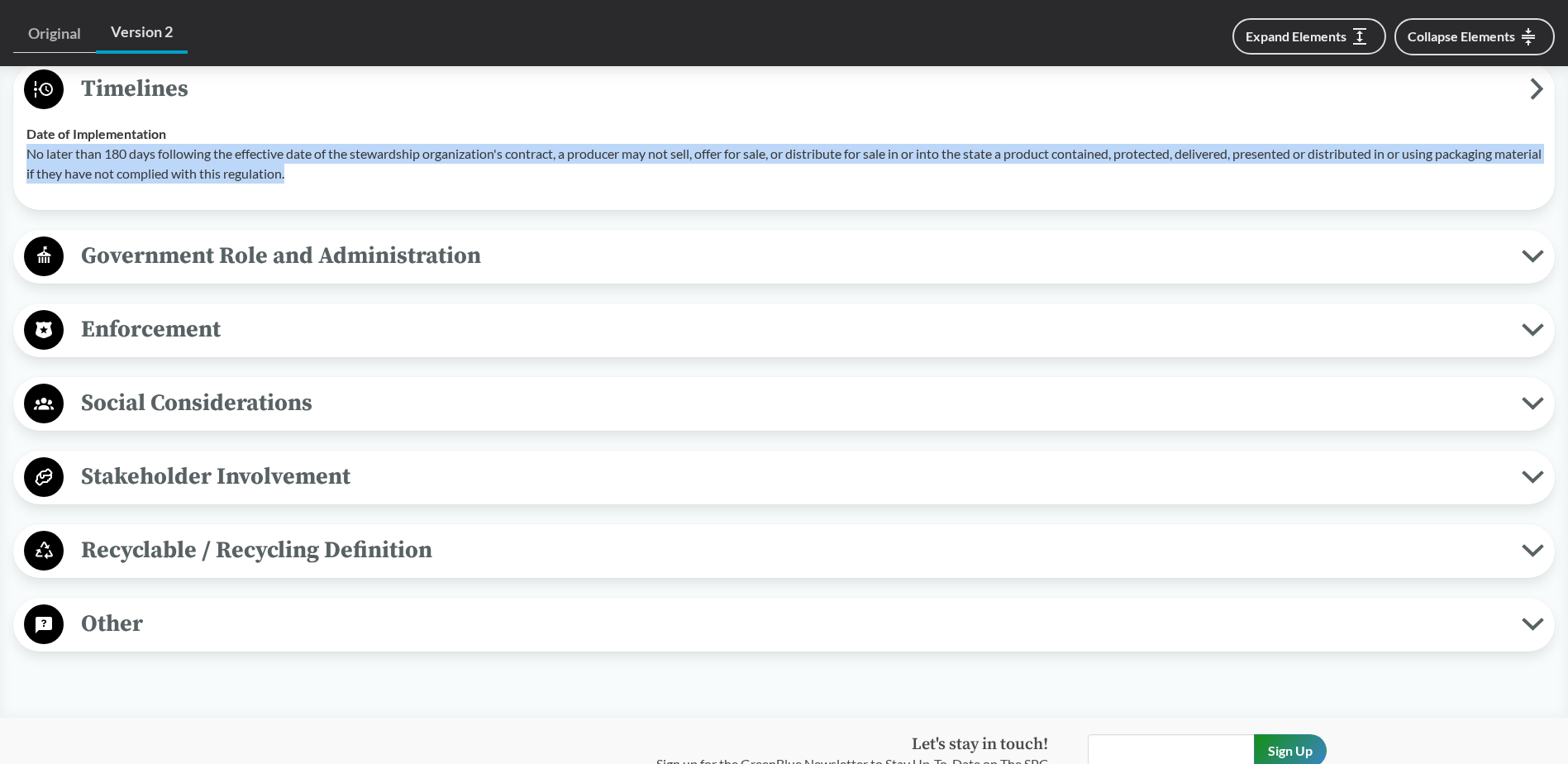
click at [205, 532] on span "Recyclable / Recycling Definition" at bounding box center [792, 550] width 1458 height 37
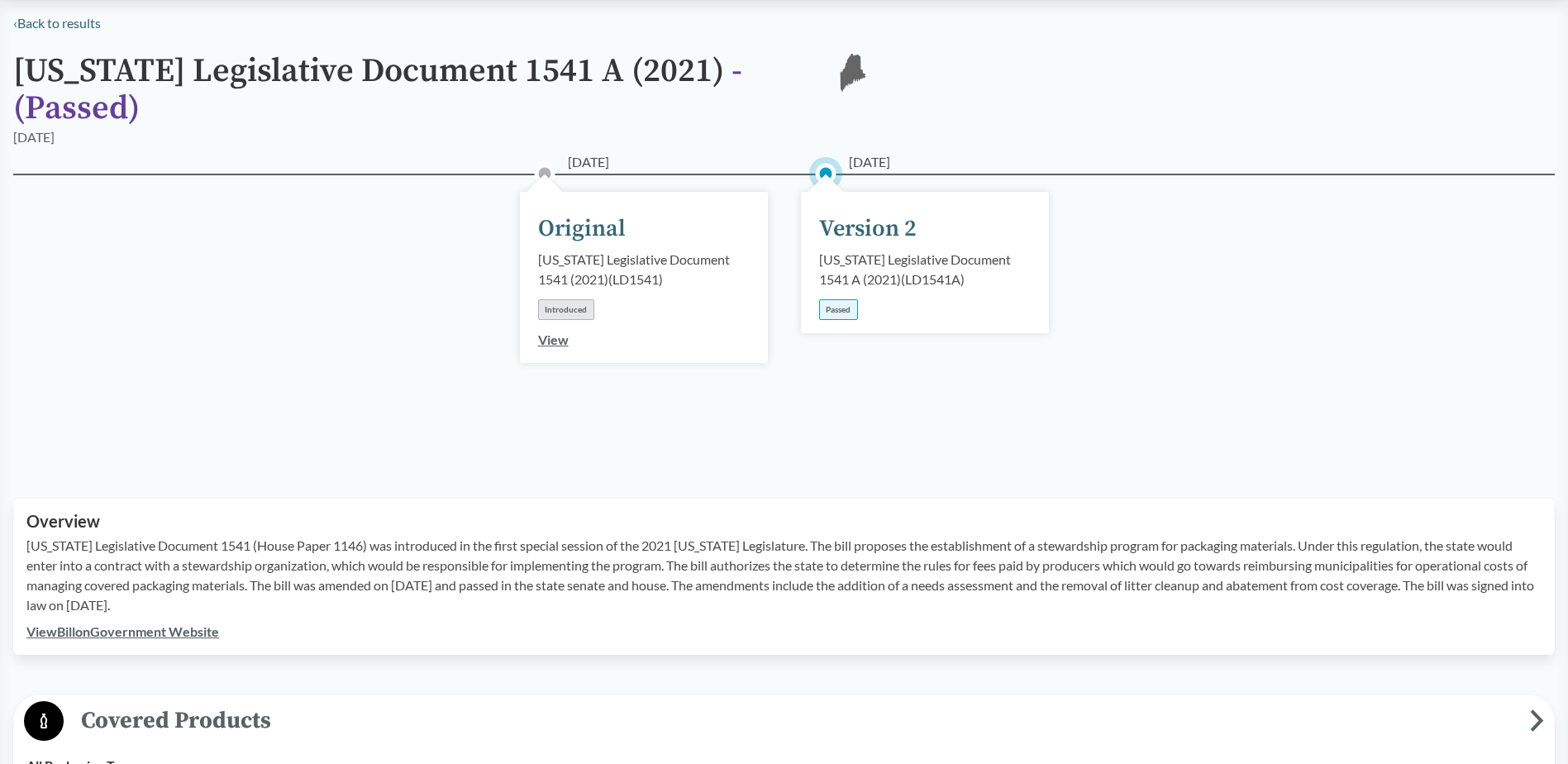
scroll to position [0, 0]
